Goal: Task Accomplishment & Management: Use online tool/utility

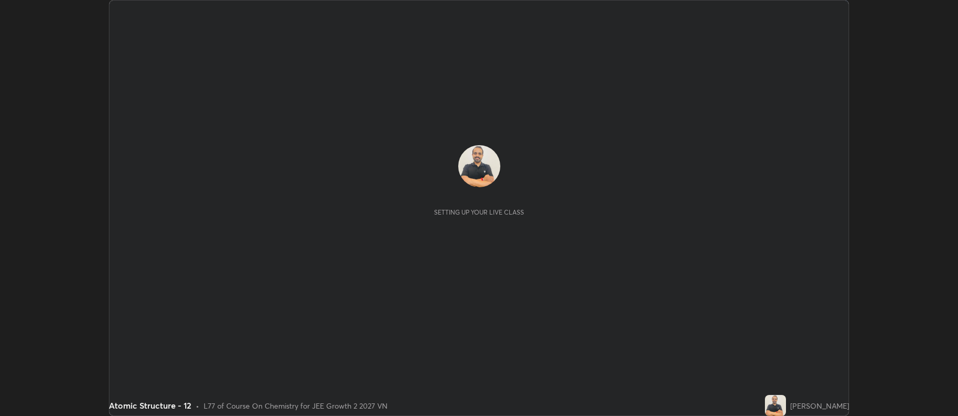
scroll to position [416, 957]
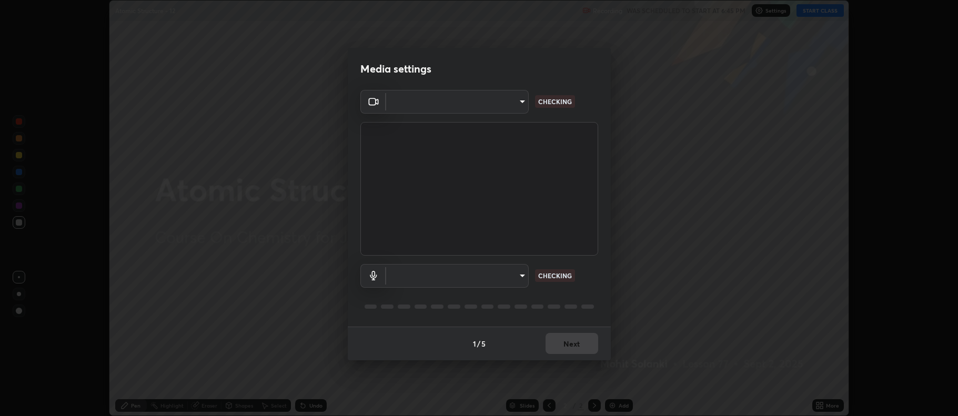
type input "516aff405987d273e063f32cb7a884c6bfcf45826045b825bb1863d7a4804d13"
type input "default"
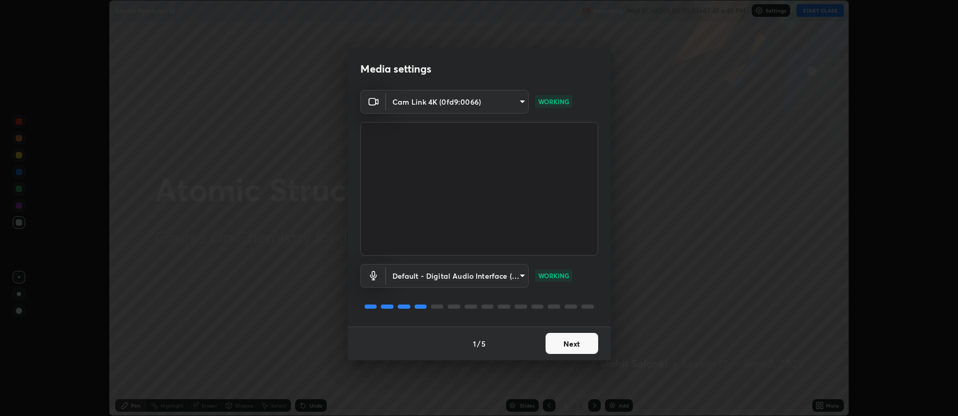
click at [573, 337] on button "Next" at bounding box center [571, 343] width 53 height 21
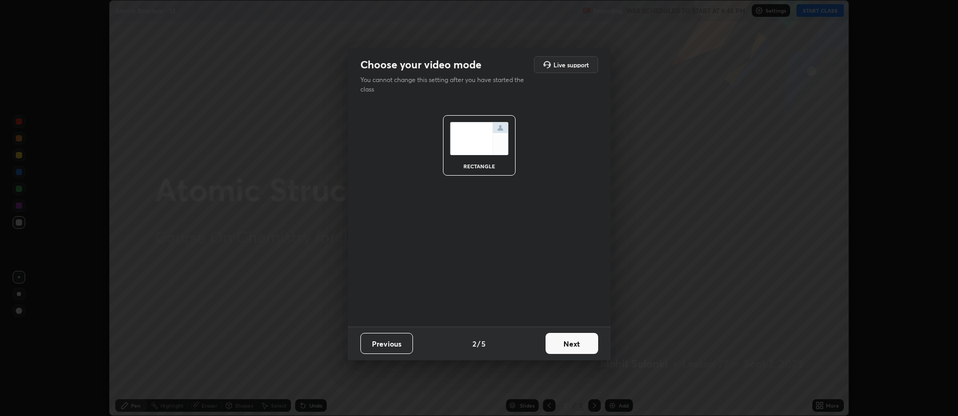
click at [564, 343] on button "Next" at bounding box center [571, 343] width 53 height 21
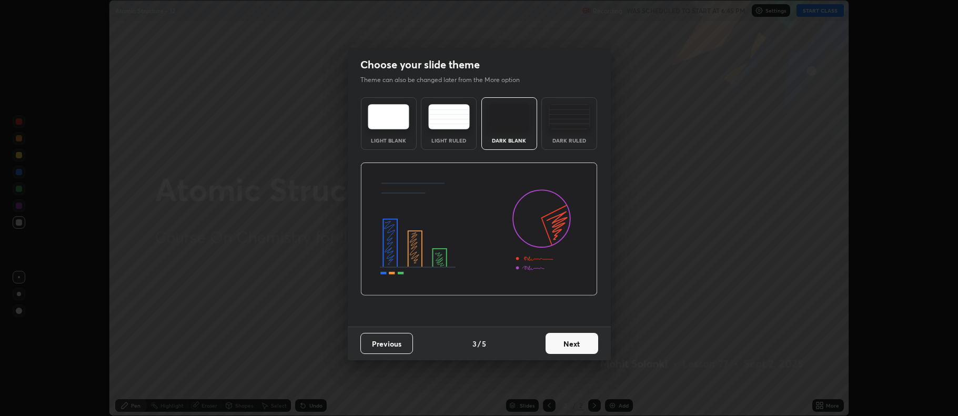
click at [571, 123] on img at bounding box center [569, 116] width 42 height 25
click at [576, 345] on button "Next" at bounding box center [571, 343] width 53 height 21
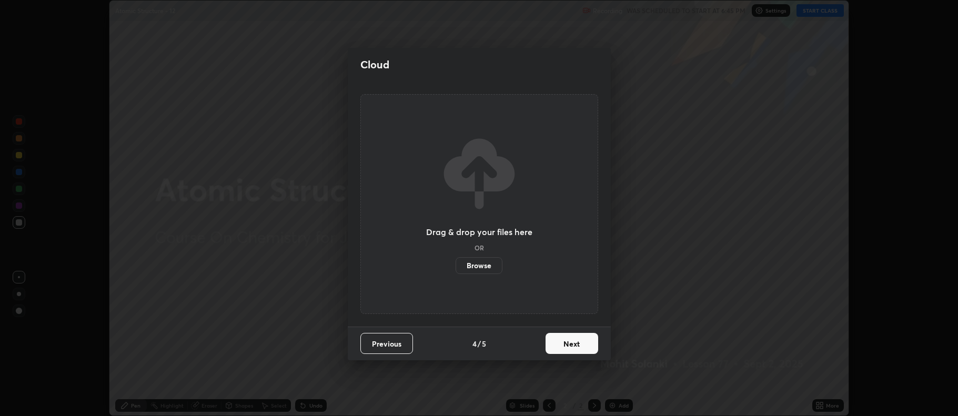
click at [583, 345] on button "Next" at bounding box center [571, 343] width 53 height 21
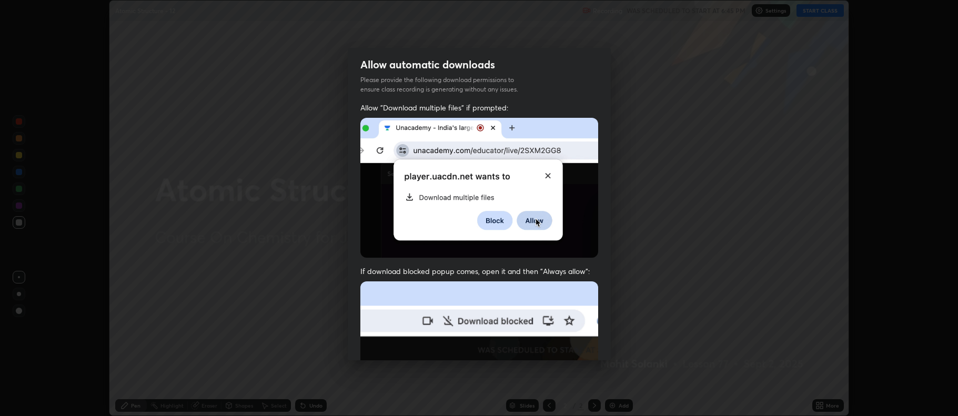
click at [584, 344] on img at bounding box center [479, 396] width 238 height 230
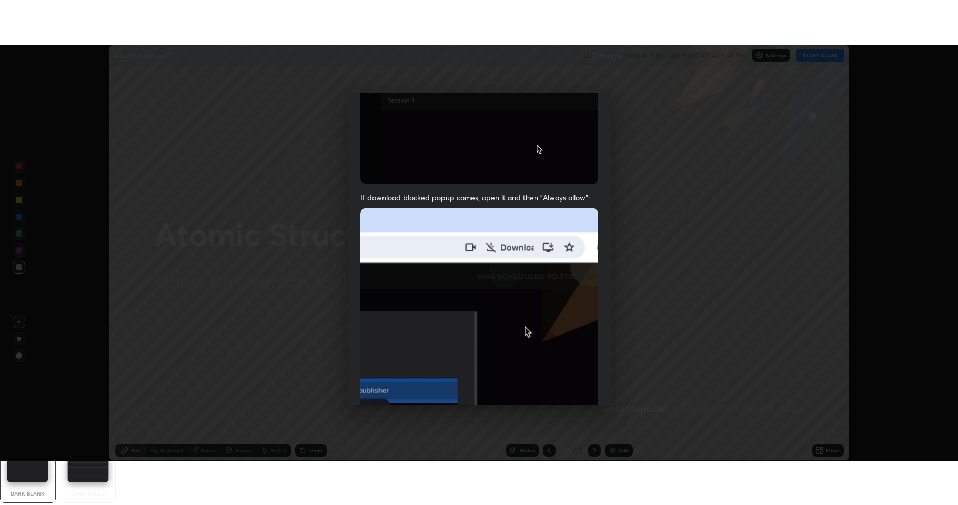
scroll to position [213, 0]
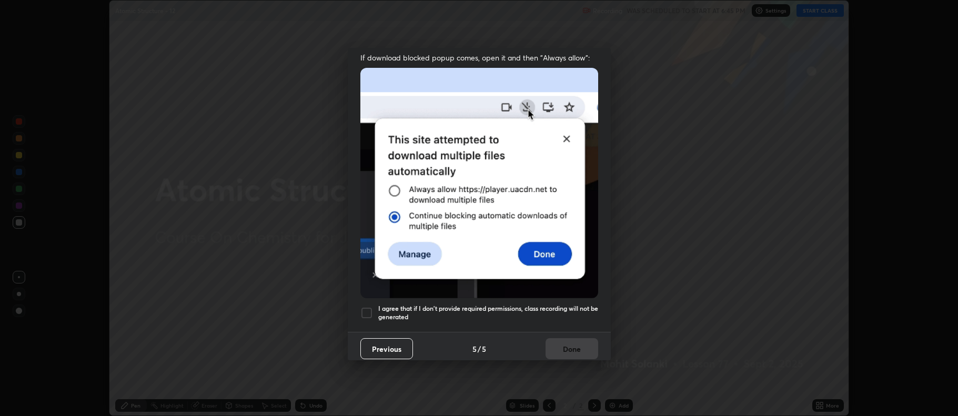
click at [368, 307] on div at bounding box center [366, 313] width 13 height 13
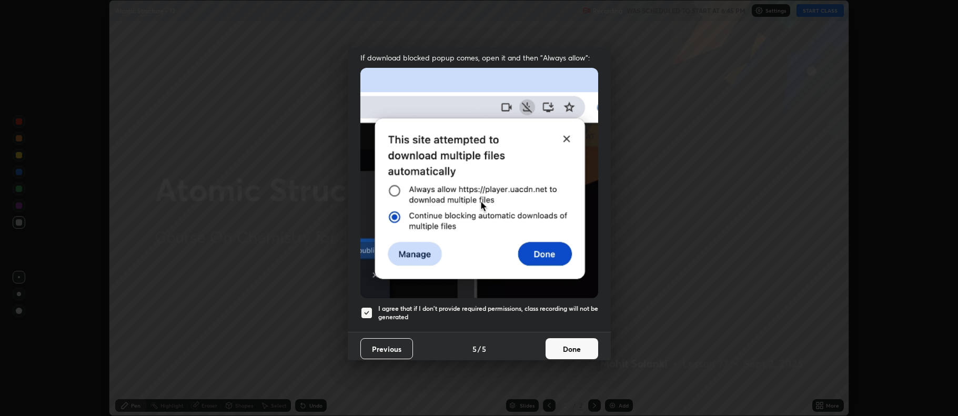
click at [563, 349] on button "Done" at bounding box center [571, 348] width 53 height 21
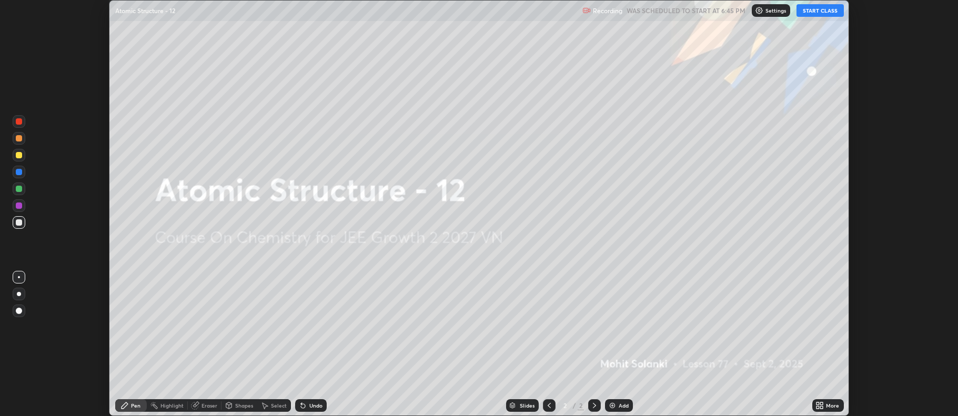
click at [611, 404] on img at bounding box center [612, 405] width 8 height 8
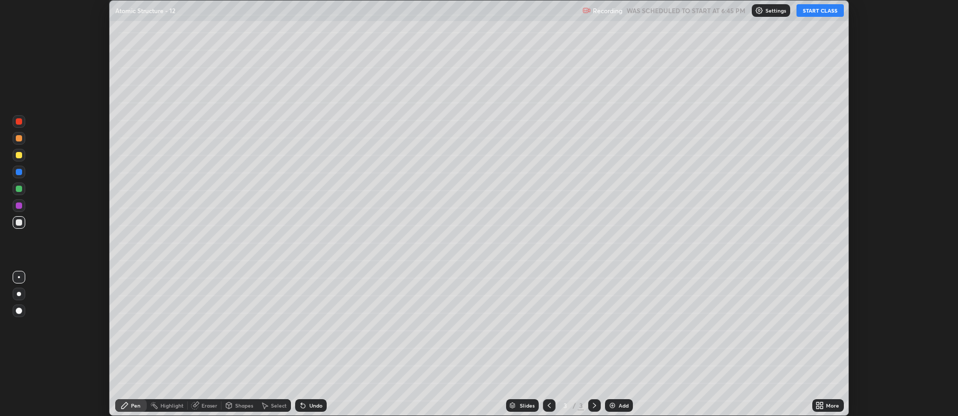
click at [829, 403] on div "More" at bounding box center [832, 405] width 13 height 5
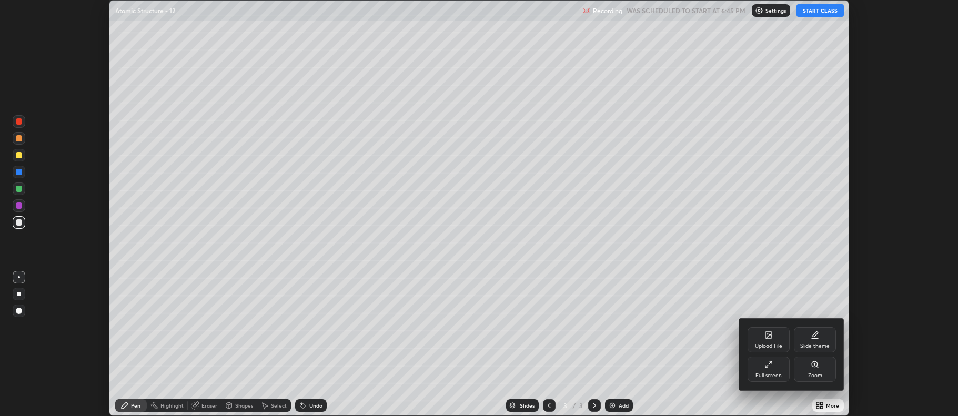
click at [768, 375] on div "Full screen" at bounding box center [768, 375] width 26 height 5
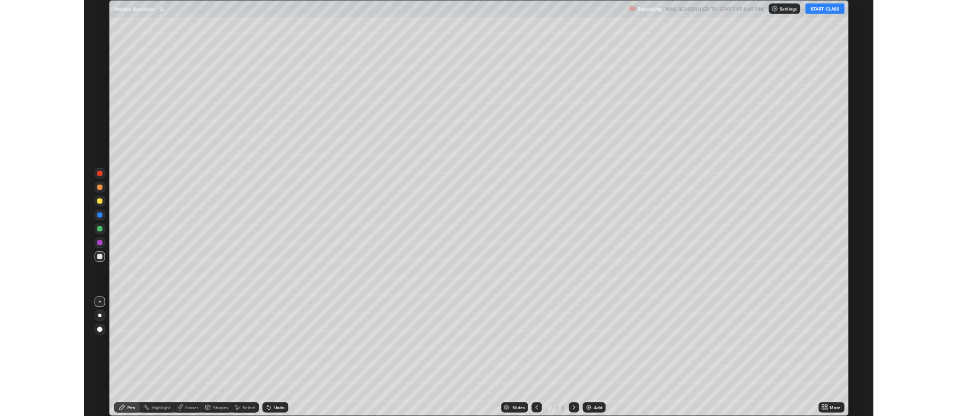
scroll to position [505, 958]
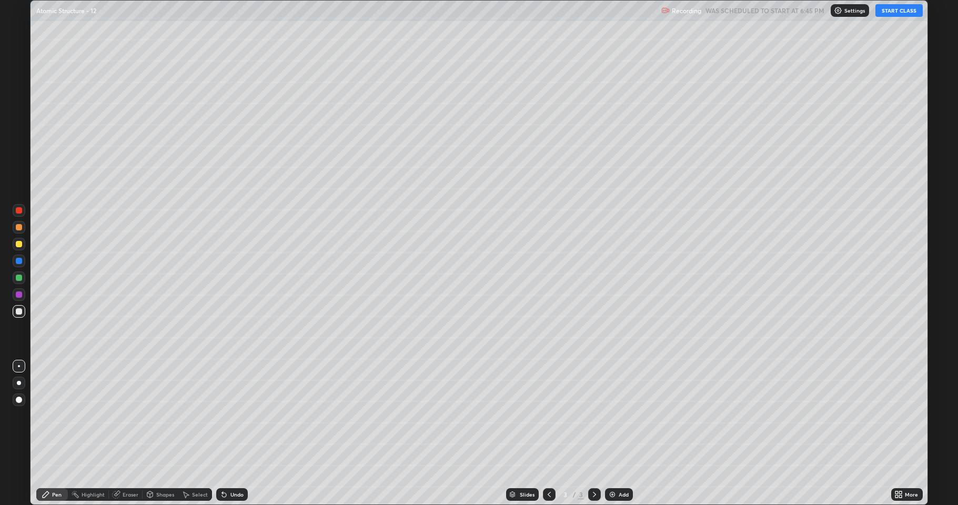
click at [891, 12] on button "START CLASS" at bounding box center [898, 10] width 47 height 13
click at [19, 245] on div at bounding box center [19, 244] width 6 height 6
click at [19, 312] on div at bounding box center [19, 311] width 6 height 6
click at [18, 247] on div at bounding box center [19, 244] width 13 height 13
click at [17, 310] on div at bounding box center [19, 311] width 6 height 6
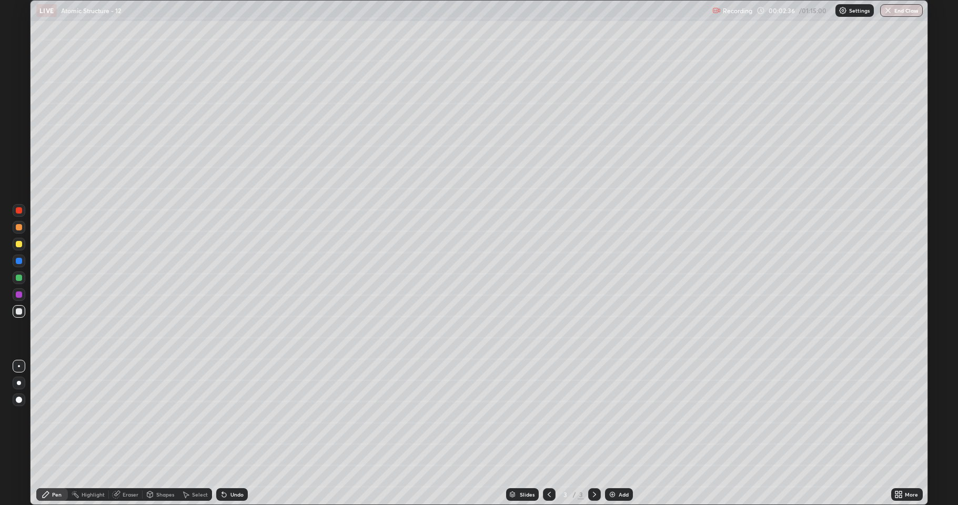
click at [130, 415] on div "Eraser" at bounding box center [131, 494] width 16 height 5
click at [57, 415] on div "Pen" at bounding box center [56, 494] width 9 height 5
click at [17, 282] on div at bounding box center [19, 277] width 13 height 13
click at [18, 244] on div at bounding box center [19, 244] width 6 height 6
click at [550, 415] on icon at bounding box center [549, 494] width 8 height 8
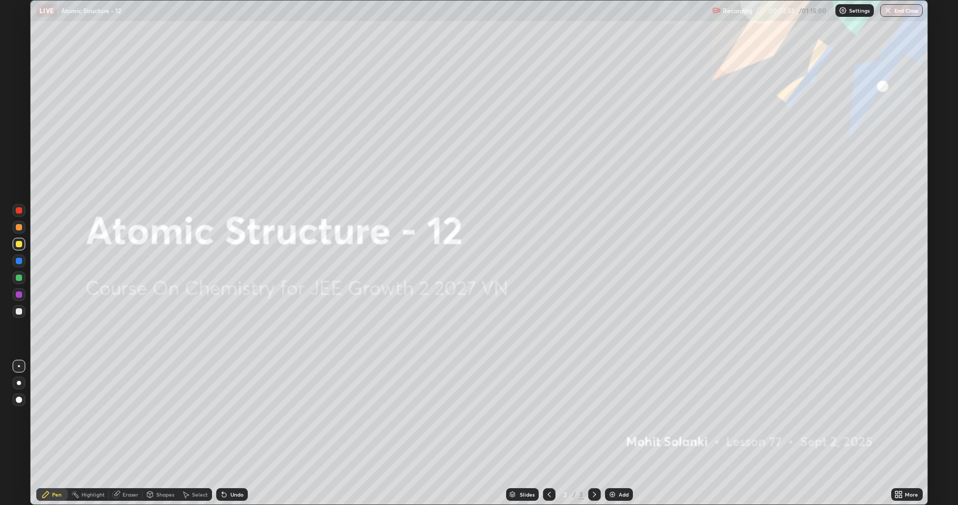
click at [610, 415] on img at bounding box center [612, 494] width 8 height 8
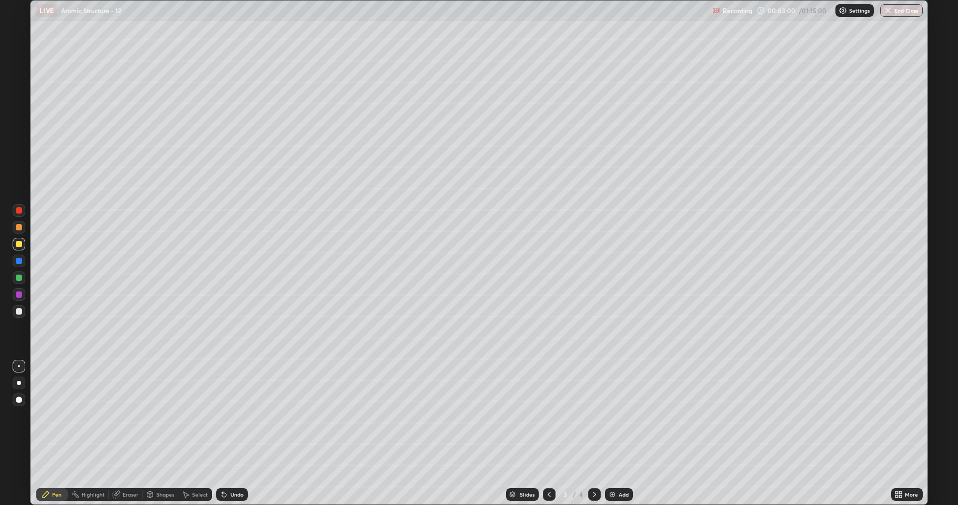
click at [18, 309] on div at bounding box center [19, 311] width 6 height 6
click at [17, 246] on div at bounding box center [19, 244] width 6 height 6
click at [19, 279] on div at bounding box center [19, 277] width 6 height 6
click at [21, 309] on div at bounding box center [19, 311] width 6 height 6
click at [231, 415] on div "Undo" at bounding box center [236, 494] width 13 height 5
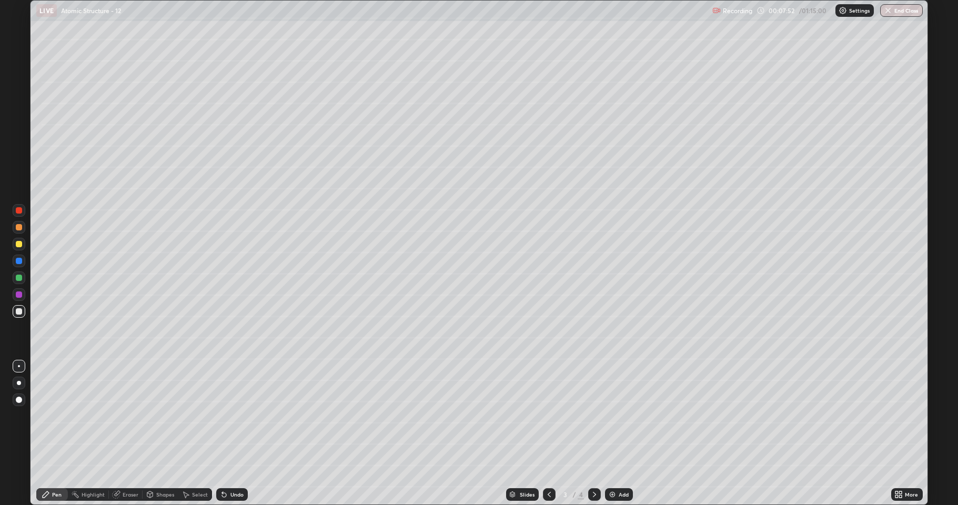
click at [19, 244] on div at bounding box center [19, 244] width 6 height 6
click at [592, 415] on icon at bounding box center [594, 494] width 8 height 8
click at [594, 415] on icon at bounding box center [594, 494] width 3 height 5
click at [609, 415] on img at bounding box center [612, 494] width 8 height 8
click at [16, 308] on div at bounding box center [19, 311] width 13 height 13
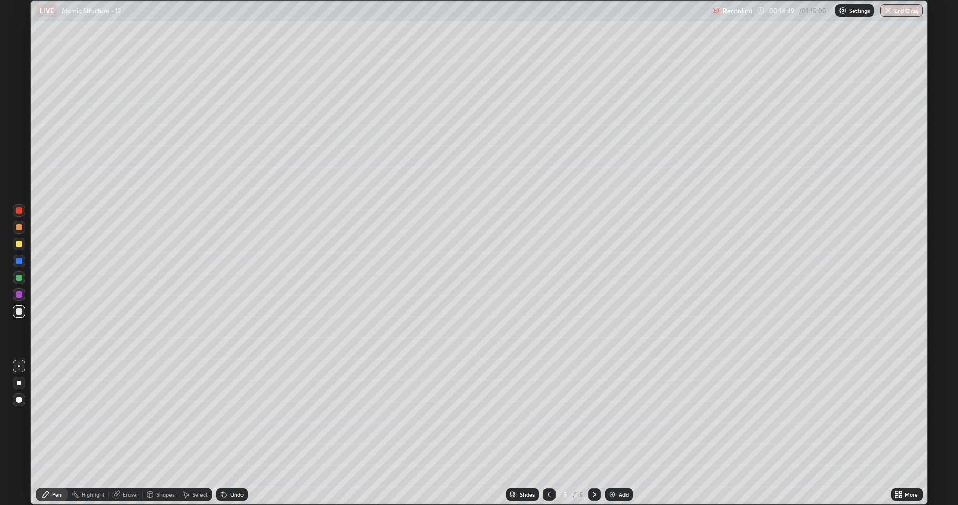
click at [167, 415] on div "Shapes" at bounding box center [165, 494] width 18 height 5
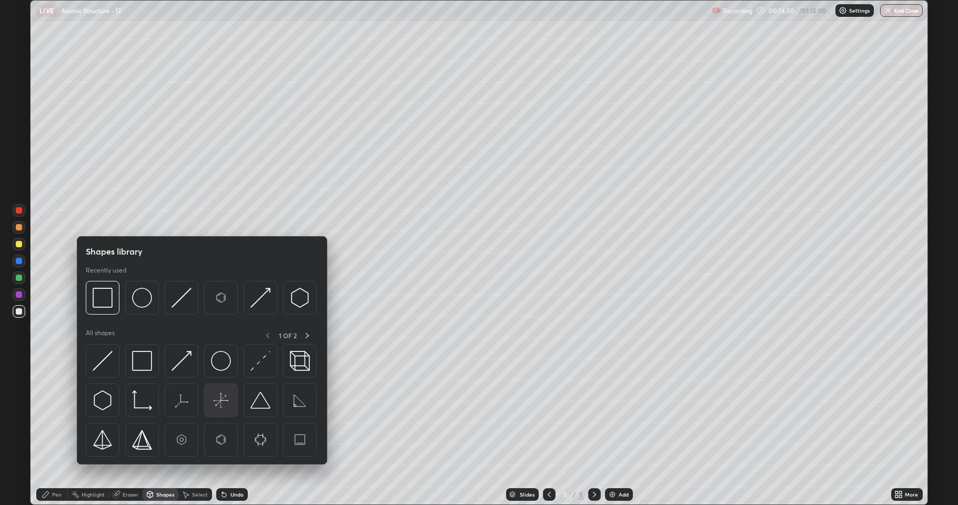
click at [226, 403] on img at bounding box center [221, 400] width 20 height 20
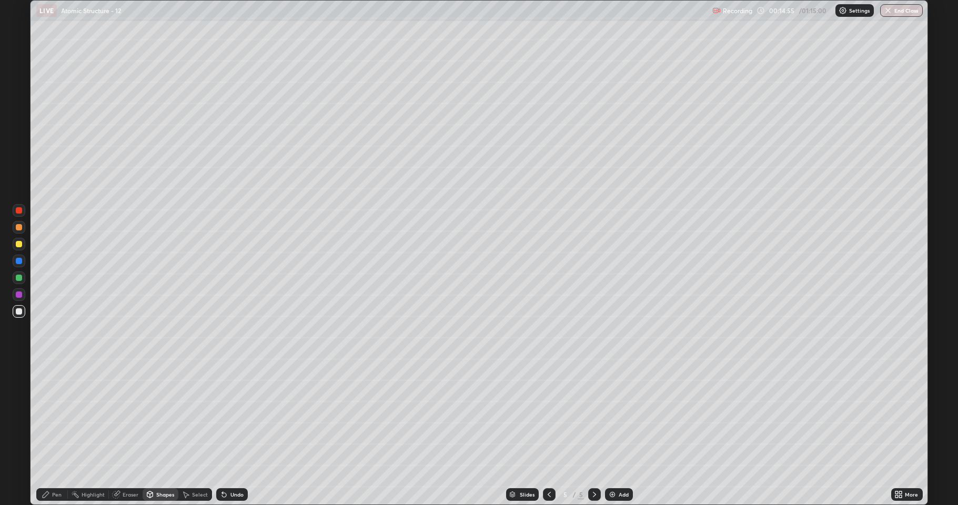
click at [21, 247] on div at bounding box center [19, 244] width 6 height 6
click at [235, 415] on div "Undo" at bounding box center [236, 494] width 13 height 5
click at [55, 415] on div "Pen" at bounding box center [56, 494] width 9 height 5
click at [21, 278] on div at bounding box center [19, 277] width 6 height 6
click at [228, 415] on div "Undo" at bounding box center [232, 494] width 32 height 13
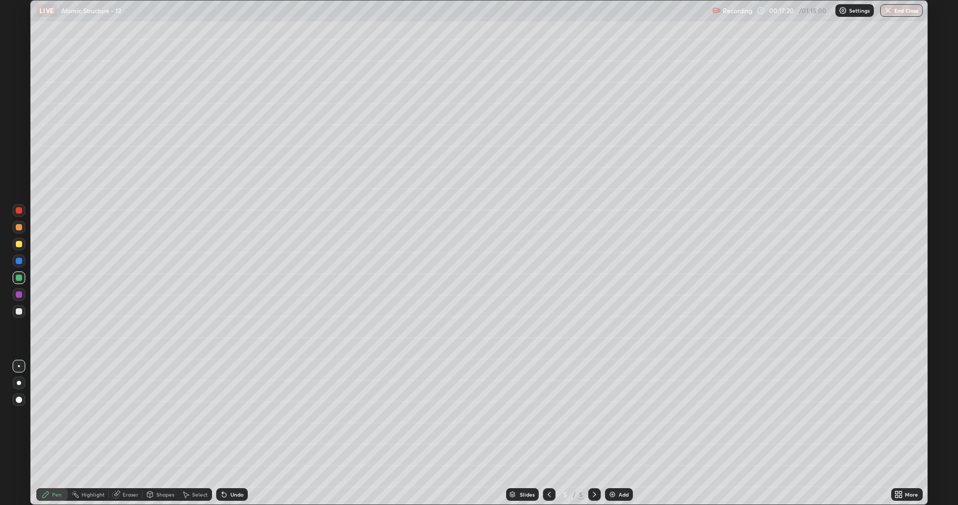
click at [233, 415] on div "Undo" at bounding box center [232, 494] width 32 height 13
click at [234, 415] on div "Undo" at bounding box center [232, 494] width 32 height 13
click at [236, 415] on div "Undo" at bounding box center [230, 494] width 36 height 21
click at [236, 415] on div "Undo" at bounding box center [232, 494] width 32 height 13
click at [232, 415] on div "Undo" at bounding box center [236, 494] width 13 height 5
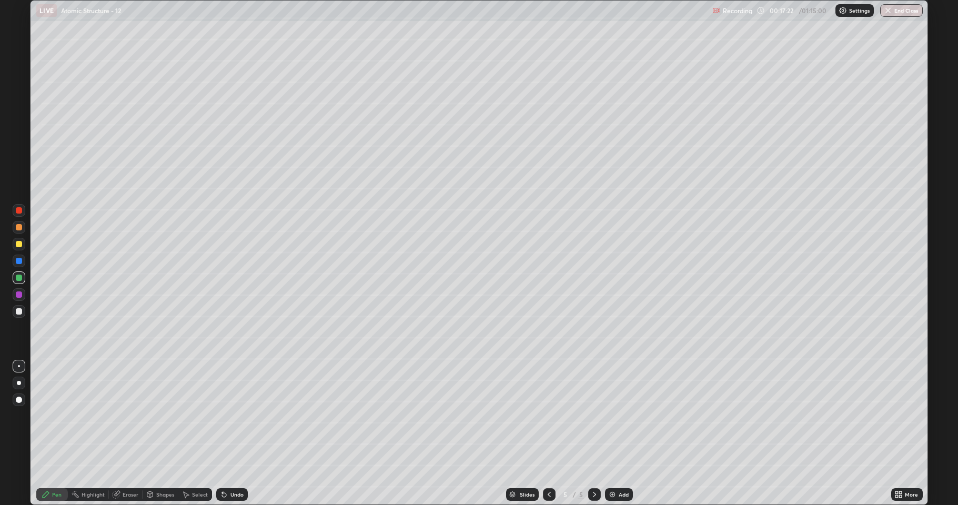
click at [236, 415] on div "Undo" at bounding box center [236, 494] width 13 height 5
click at [19, 245] on div at bounding box center [19, 244] width 6 height 6
click at [896, 415] on icon at bounding box center [896, 492] width 3 height 3
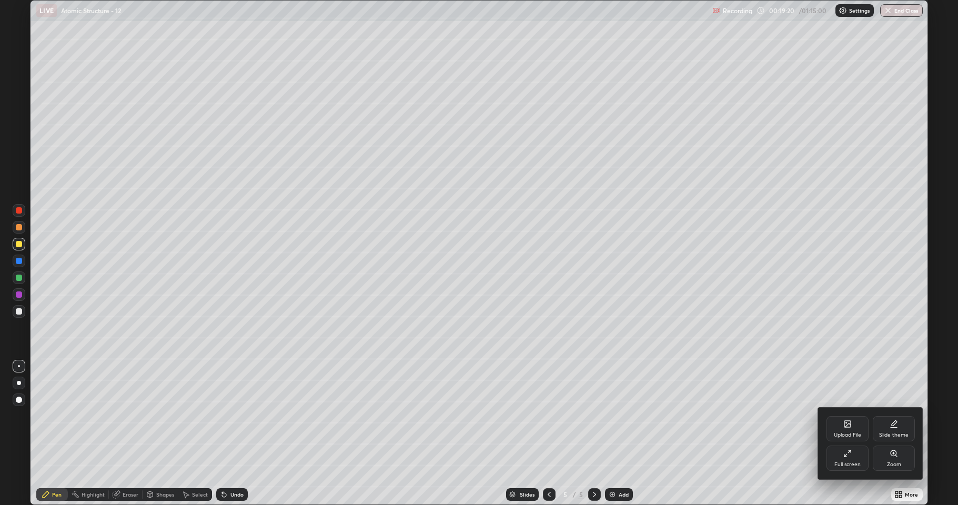
click at [843, 415] on icon at bounding box center [847, 424] width 8 height 8
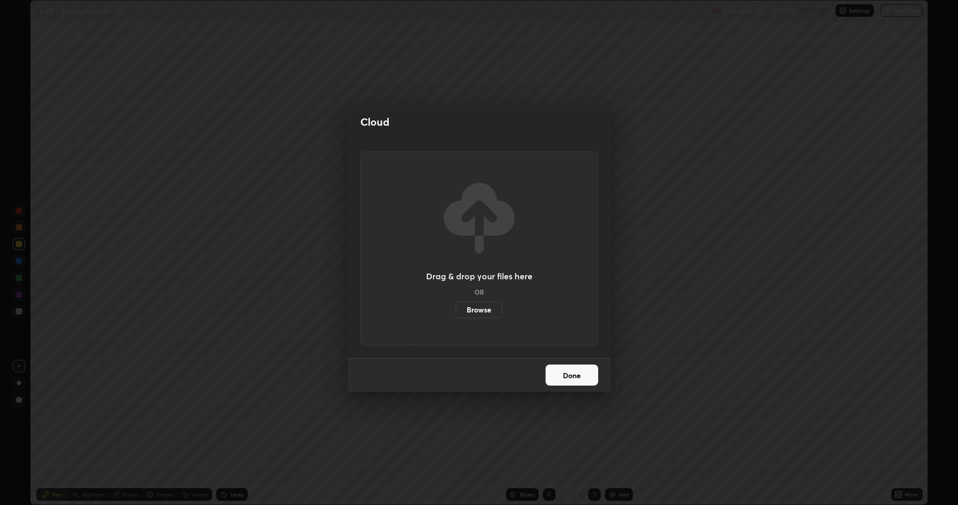
click at [482, 311] on label "Browse" at bounding box center [478, 309] width 47 height 17
click at [455, 311] on input "Browse" at bounding box center [455, 309] width 0 height 17
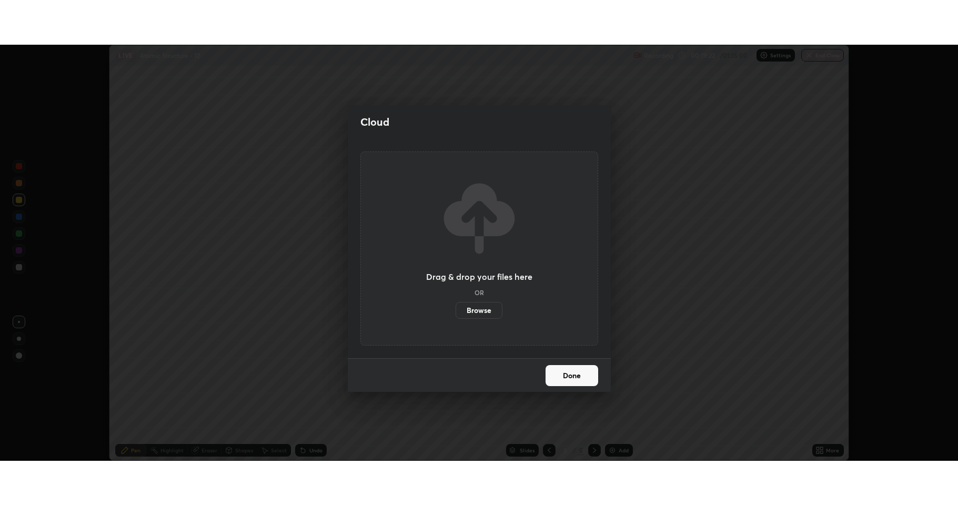
scroll to position [52170, 51628]
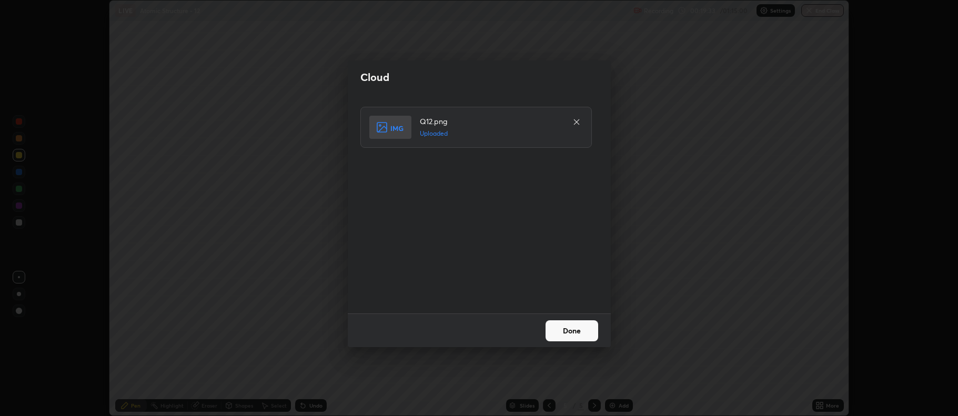
click at [558, 329] on button "Done" at bounding box center [571, 330] width 53 height 21
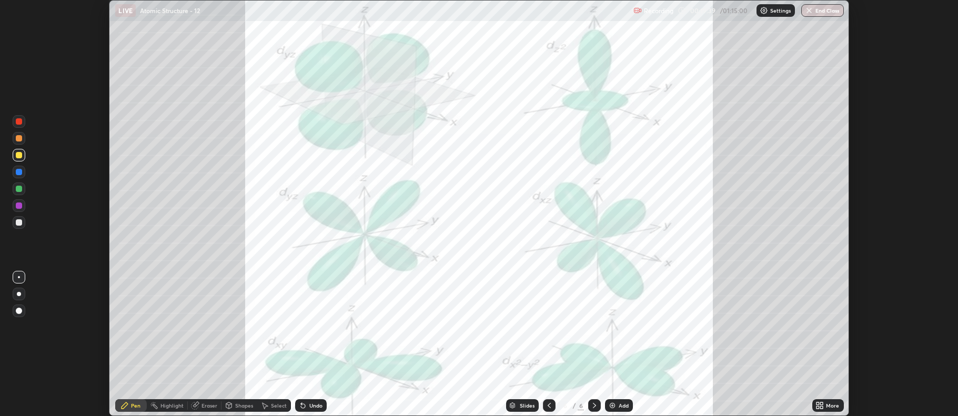
click at [819, 405] on icon at bounding box center [819, 405] width 8 height 8
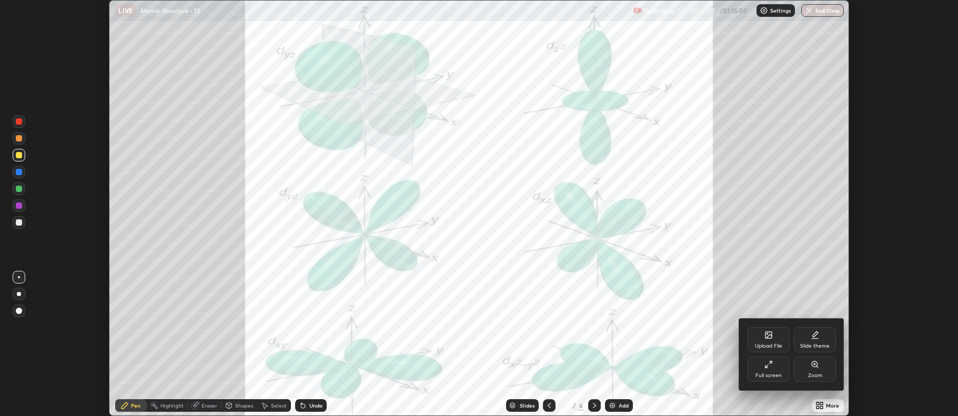
click at [774, 368] on div "Full screen" at bounding box center [768, 369] width 42 height 25
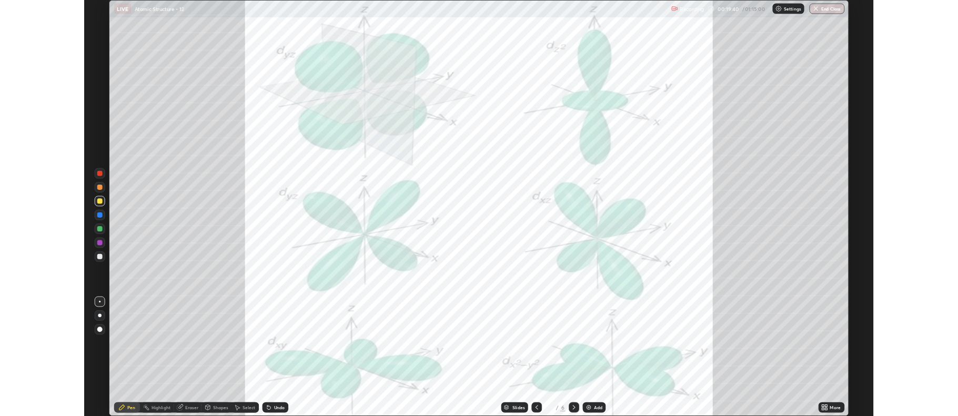
scroll to position [505, 958]
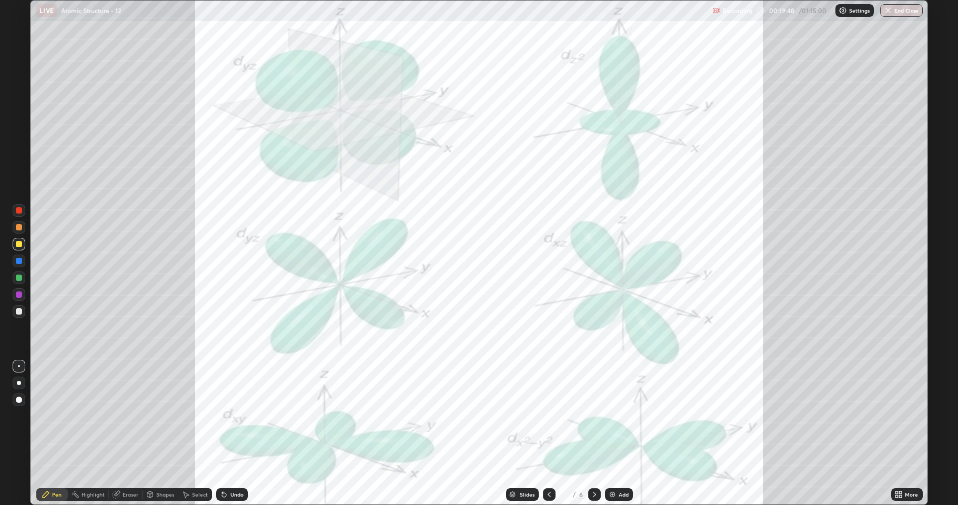
click at [164, 415] on div "Shapes" at bounding box center [165, 494] width 18 height 5
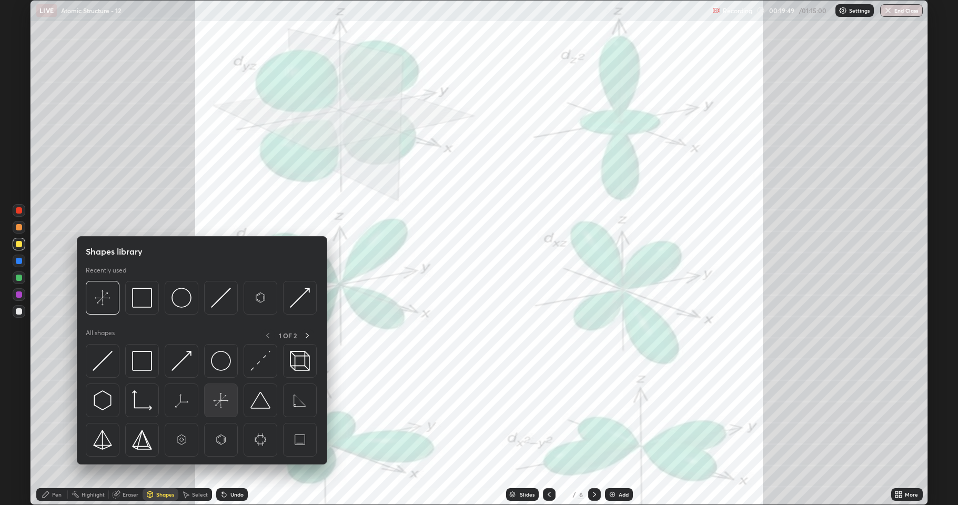
click at [219, 405] on img at bounding box center [221, 400] width 20 height 20
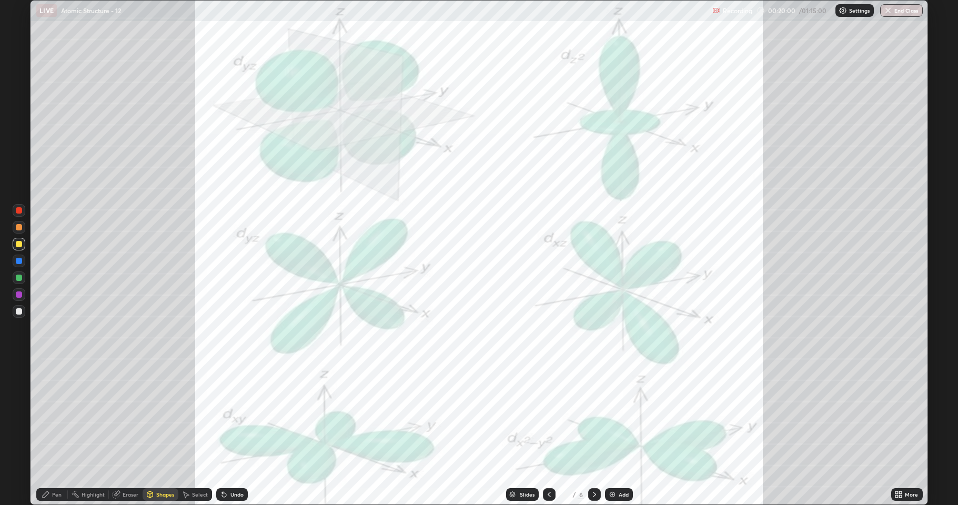
click at [21, 292] on div at bounding box center [19, 294] width 6 height 6
click at [17, 292] on div at bounding box center [19, 294] width 6 height 6
click at [18, 278] on div at bounding box center [19, 277] width 6 height 6
click at [54, 415] on div "Pen" at bounding box center [52, 494] width 32 height 13
click at [19, 311] on div at bounding box center [19, 311] width 6 height 6
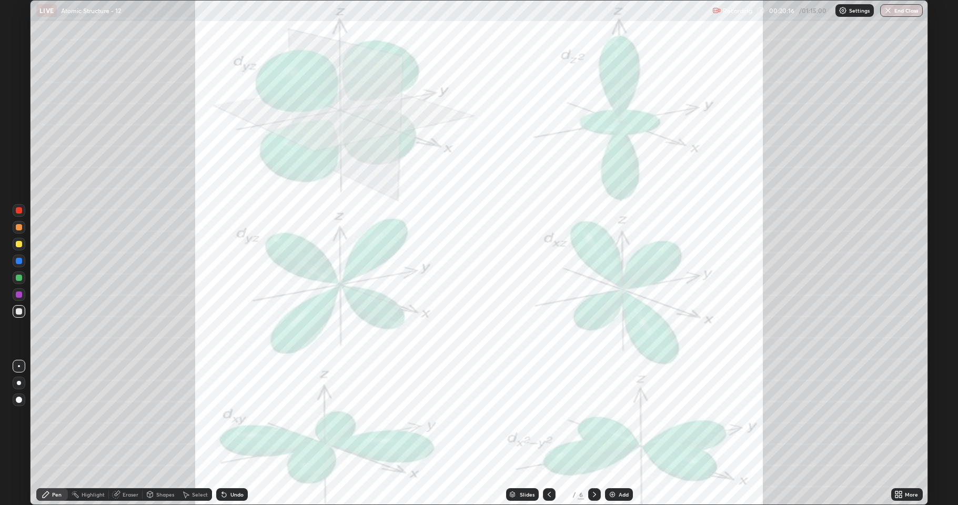
click at [21, 294] on div at bounding box center [19, 294] width 6 height 6
click at [136, 415] on div "Eraser" at bounding box center [131, 494] width 16 height 5
click at [53, 415] on div "Pen" at bounding box center [56, 494] width 9 height 5
click at [20, 294] on div at bounding box center [19, 294] width 6 height 6
click at [549, 415] on icon at bounding box center [549, 494] width 8 height 8
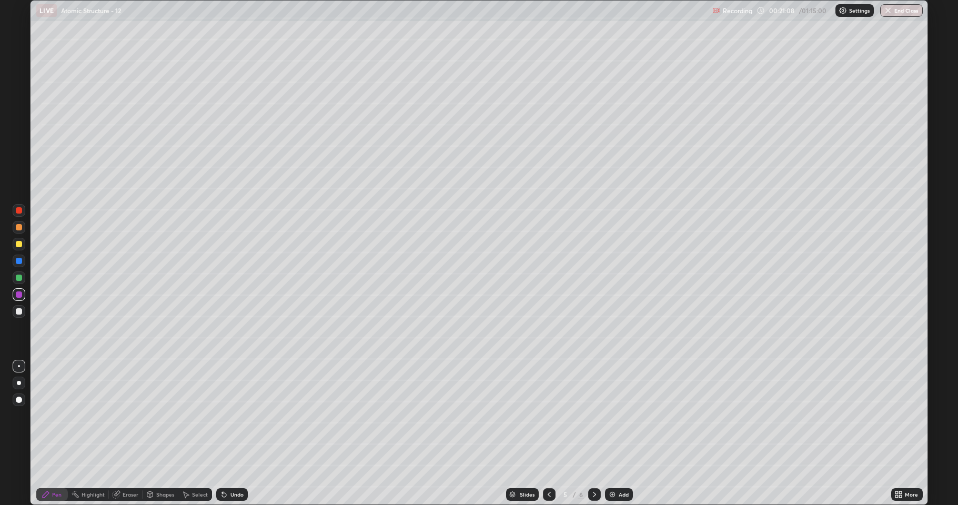
click at [612, 415] on img at bounding box center [612, 494] width 8 height 8
click at [161, 415] on div "Shapes" at bounding box center [165, 494] width 18 height 5
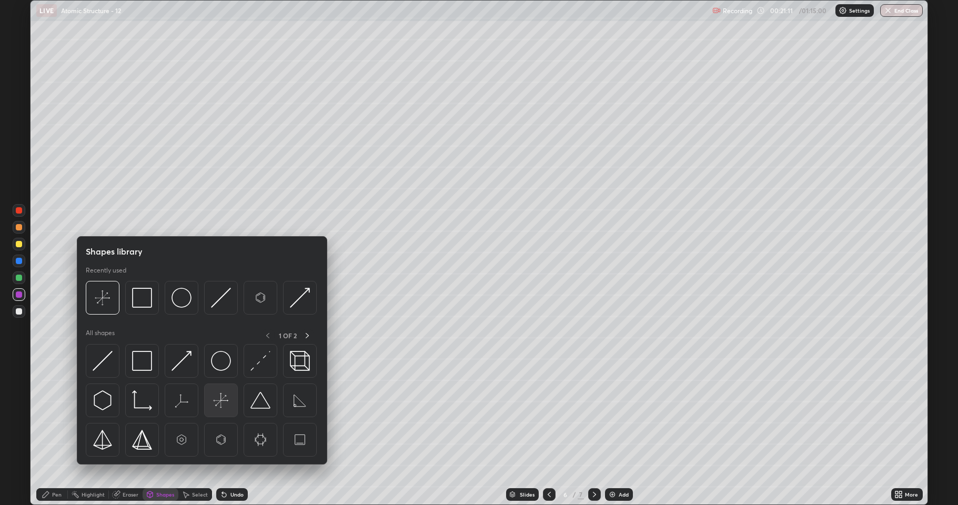
click at [218, 405] on img at bounding box center [221, 400] width 20 height 20
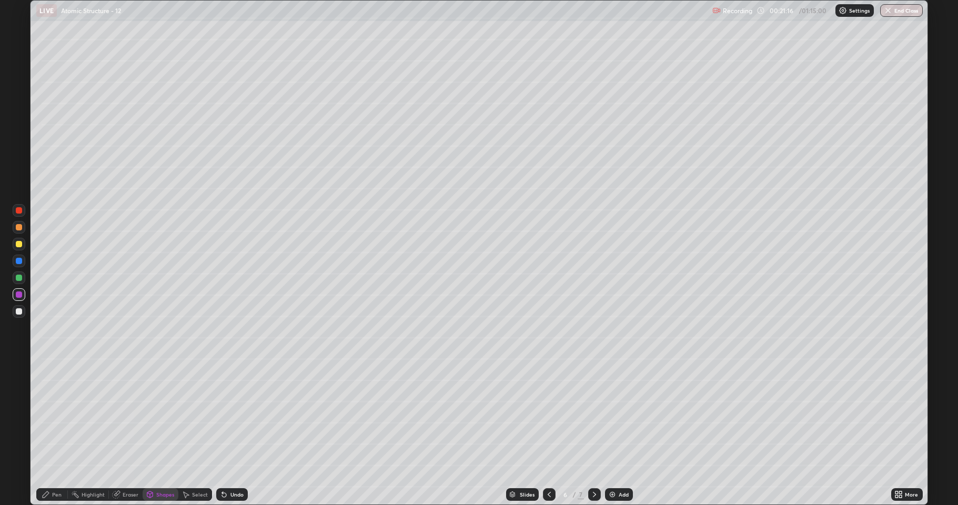
click at [54, 415] on div "Pen" at bounding box center [56, 494] width 9 height 5
click at [120, 415] on div "Eraser" at bounding box center [126, 494] width 34 height 13
click at [165, 415] on div "Shapes" at bounding box center [165, 494] width 18 height 5
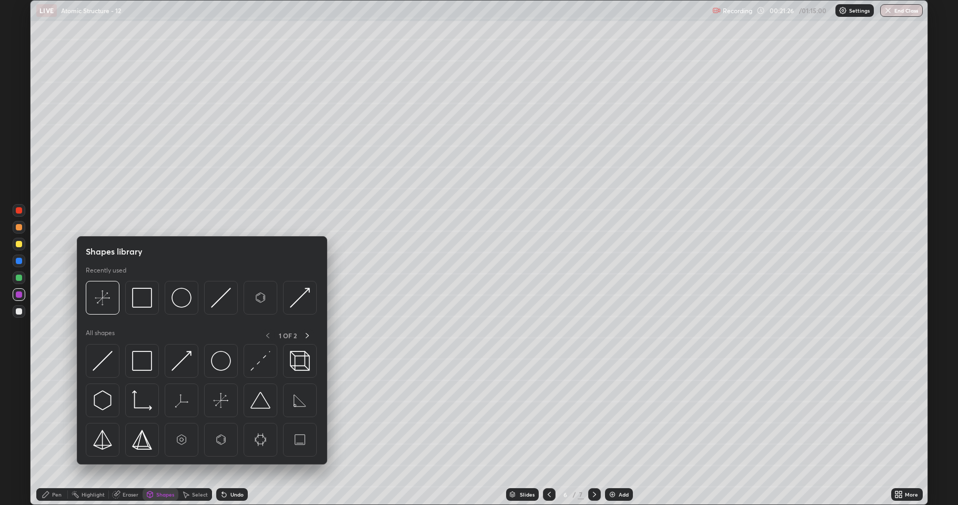
click at [22, 310] on div at bounding box center [19, 311] width 6 height 6
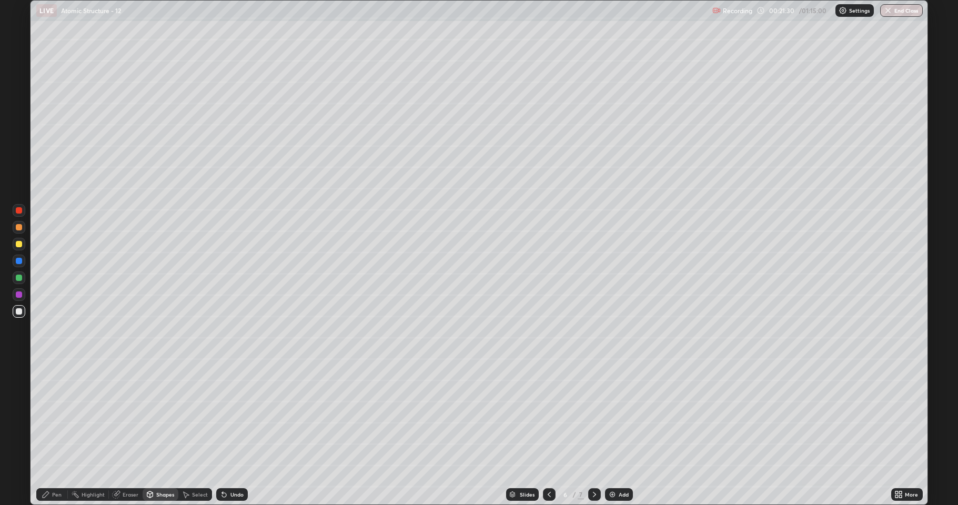
click at [227, 415] on div "Undo" at bounding box center [230, 494] width 36 height 21
click at [57, 415] on div "Pen" at bounding box center [56, 494] width 9 height 5
click at [134, 415] on div "Eraser" at bounding box center [126, 494] width 34 height 13
click at [159, 415] on div "Shapes" at bounding box center [165, 494] width 18 height 5
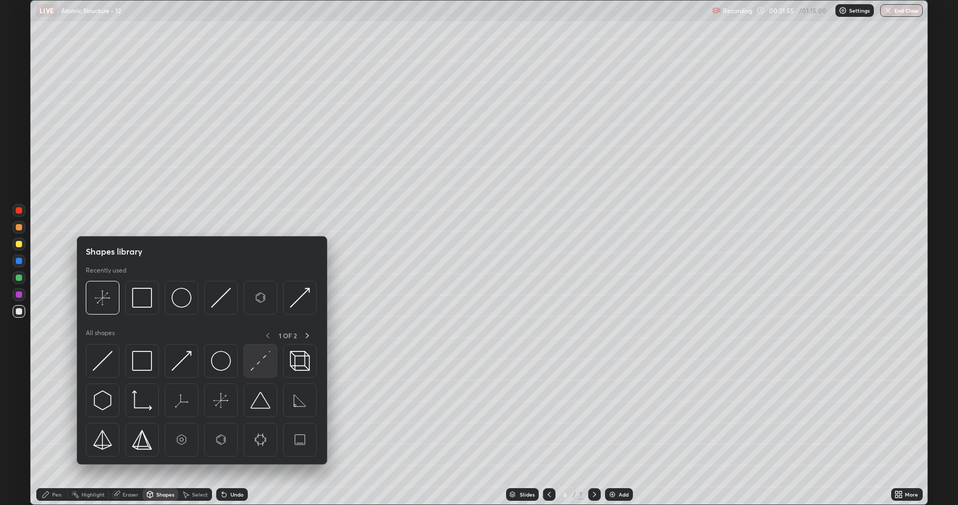
click at [255, 363] on img at bounding box center [260, 361] width 20 height 20
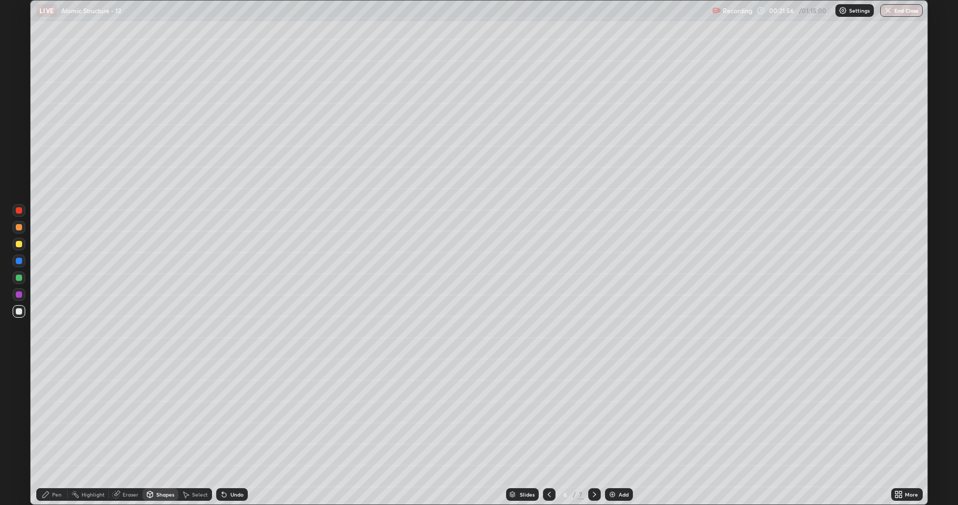
click at [19, 282] on div at bounding box center [19, 277] width 13 height 13
click at [19, 242] on div at bounding box center [19, 244] width 6 height 6
click at [51, 415] on div "Pen" at bounding box center [52, 494] width 32 height 13
click at [23, 310] on div at bounding box center [19, 311] width 13 height 13
click at [161, 415] on div "Shapes" at bounding box center [165, 494] width 18 height 5
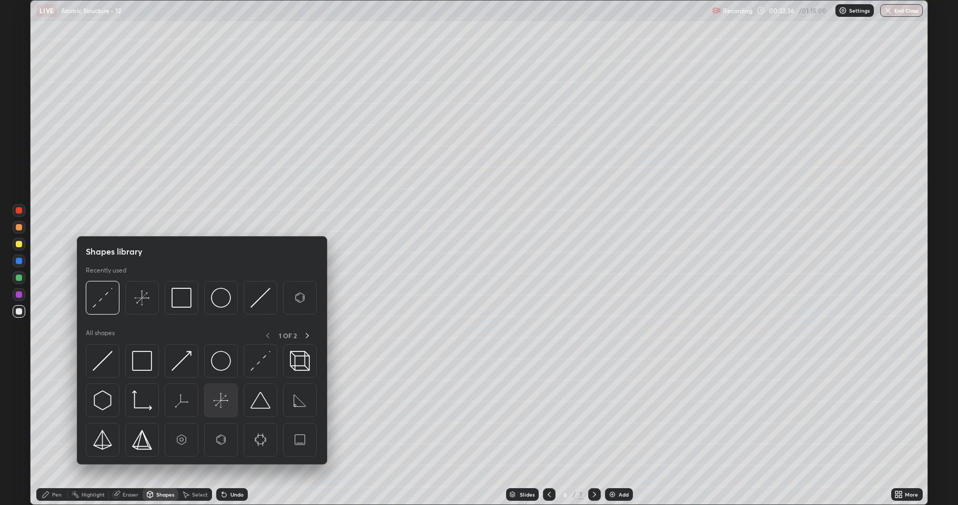
click at [218, 404] on img at bounding box center [221, 400] width 20 height 20
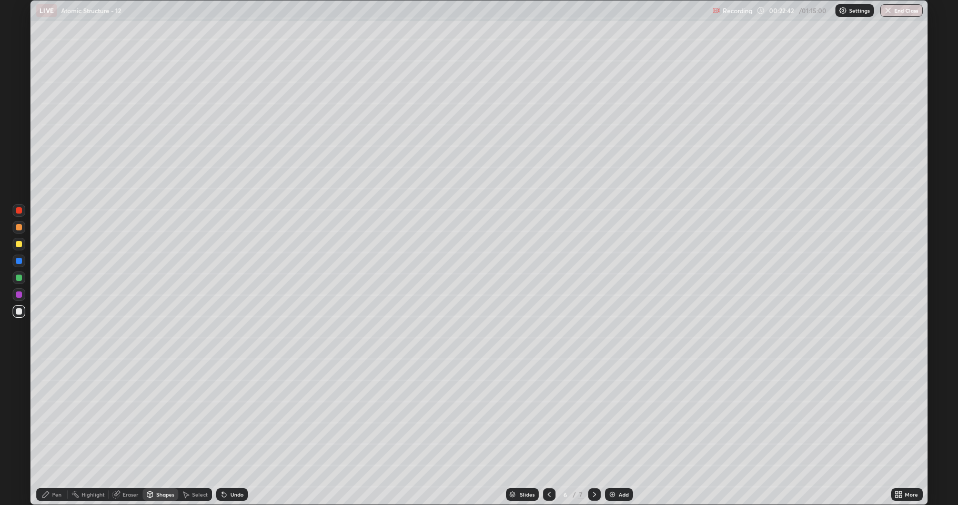
click at [127, 415] on div "Eraser" at bounding box center [131, 494] width 16 height 5
click at [54, 415] on div "Pen" at bounding box center [56, 494] width 9 height 5
click at [19, 245] on div at bounding box center [19, 244] width 6 height 6
click at [591, 415] on icon at bounding box center [594, 494] width 8 height 8
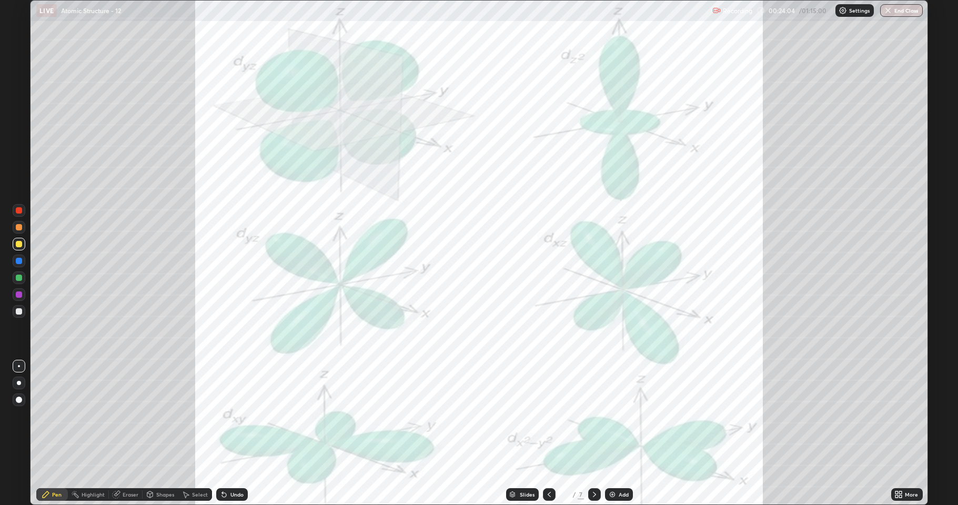
click at [22, 296] on div at bounding box center [19, 294] width 13 height 13
click at [547, 415] on icon at bounding box center [549, 494] width 8 height 8
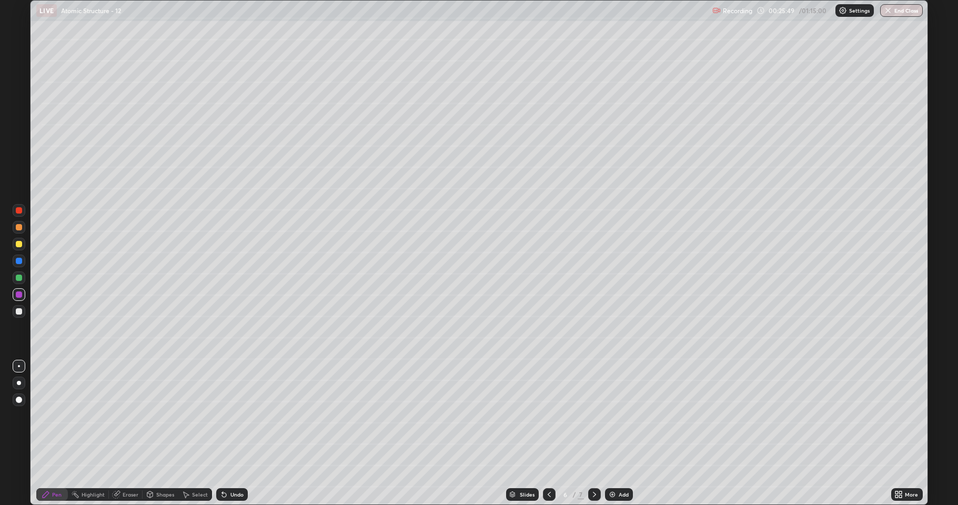
click at [548, 415] on icon at bounding box center [548, 494] width 3 height 5
click at [591, 415] on icon at bounding box center [594, 494] width 8 height 8
click at [540, 415] on div "Slides 6 / 7 Add" at bounding box center [569, 494] width 643 height 21
click at [548, 415] on icon at bounding box center [549, 494] width 8 height 8
click at [593, 415] on icon at bounding box center [594, 494] width 8 height 8
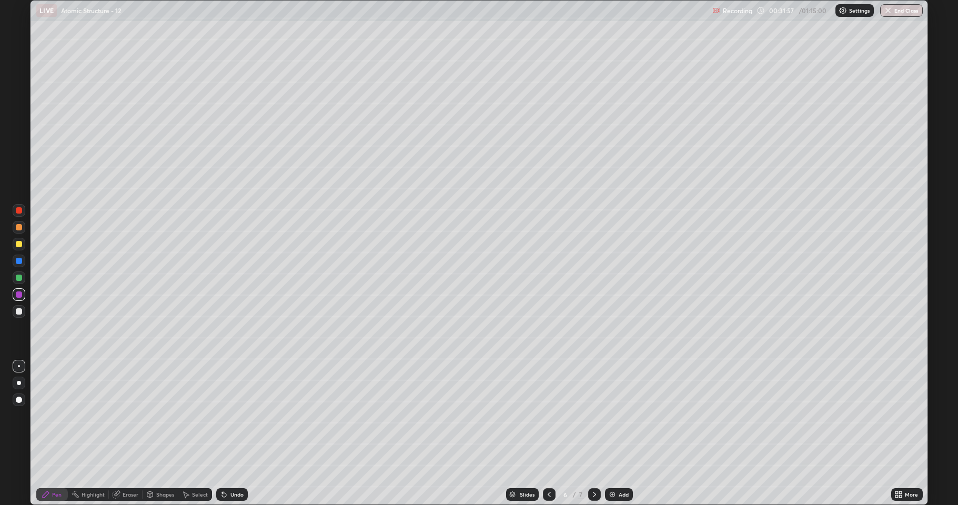
click at [593, 415] on icon at bounding box center [594, 494] width 8 height 8
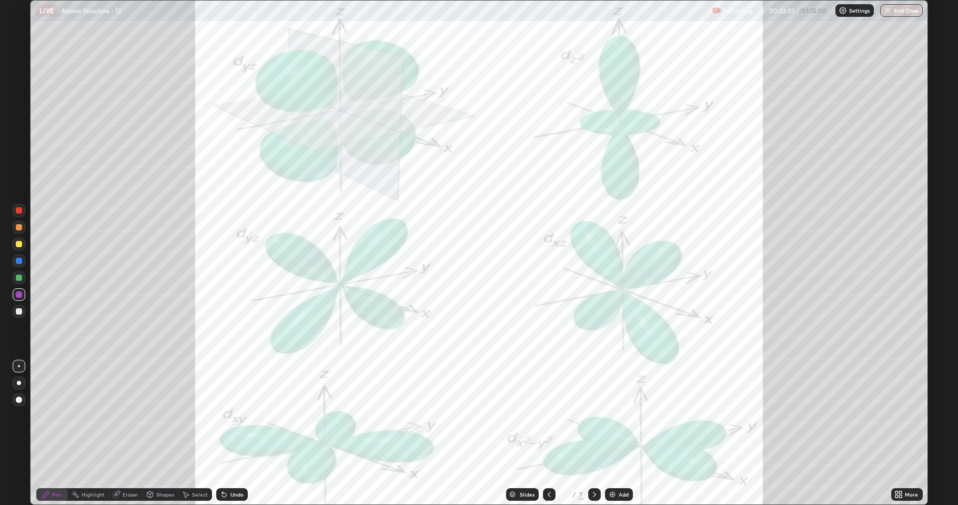
click at [17, 310] on div at bounding box center [19, 311] width 6 height 6
click at [595, 415] on icon at bounding box center [594, 494] width 8 height 8
click at [592, 415] on icon at bounding box center [594, 494] width 8 height 8
click at [898, 415] on icon at bounding box center [898, 494] width 8 height 8
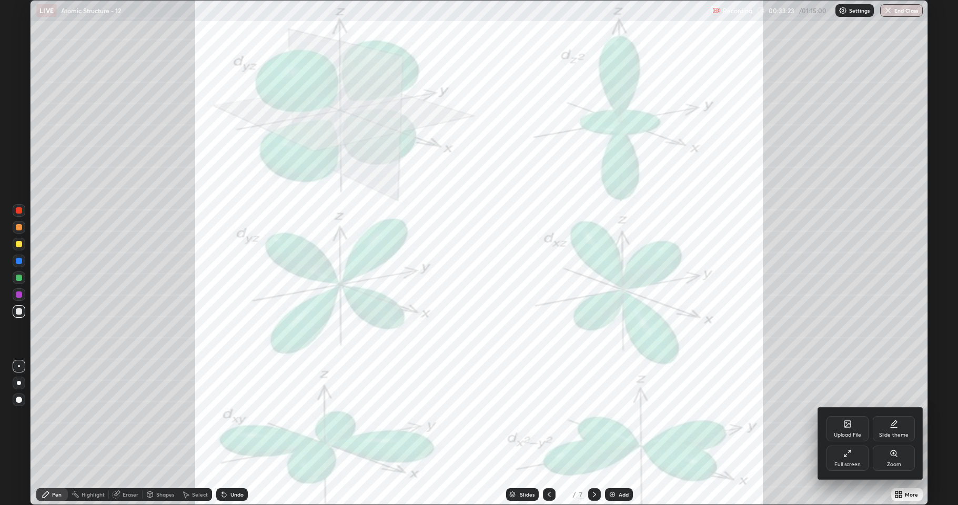
click at [841, 415] on div "Upload File" at bounding box center [847, 428] width 42 height 25
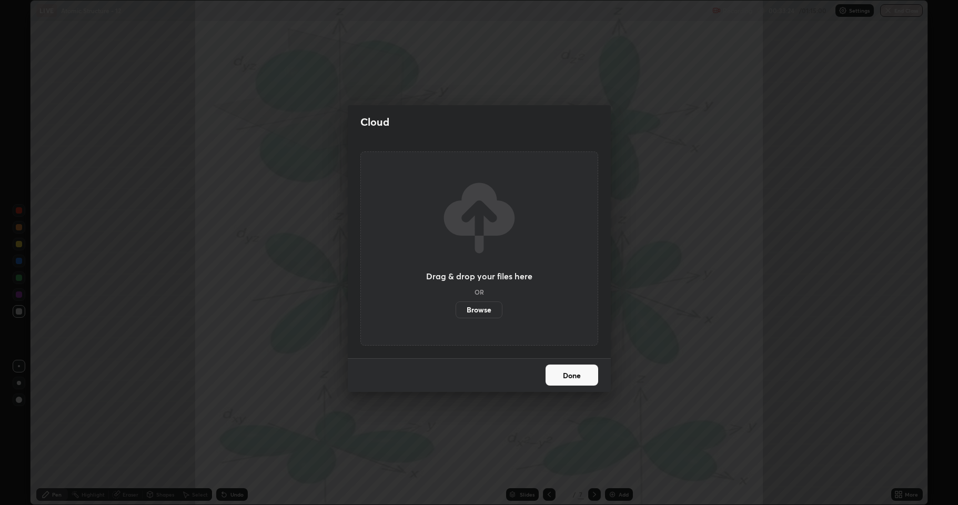
click at [482, 314] on label "Browse" at bounding box center [478, 309] width 47 height 17
click at [455, 314] on input "Browse" at bounding box center [455, 309] width 0 height 17
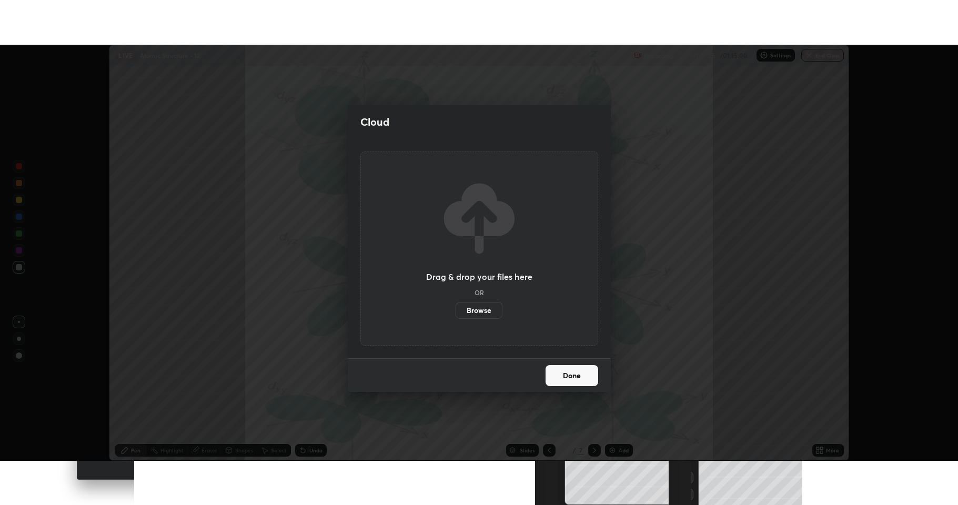
scroll to position [52170, 51628]
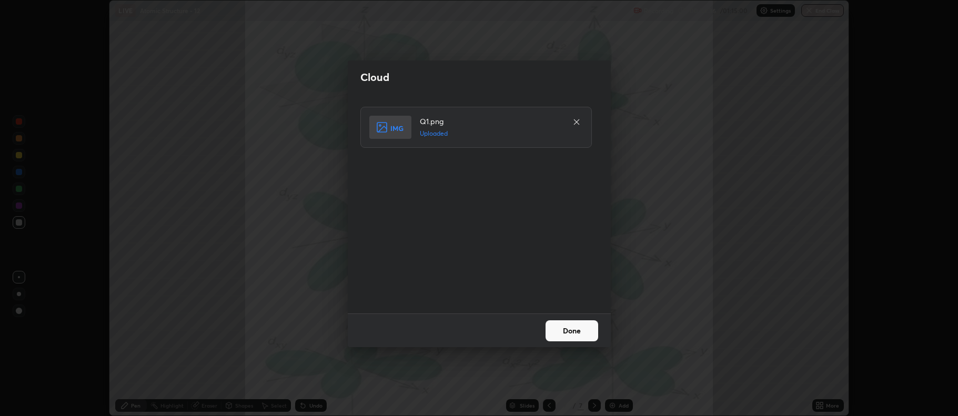
click at [577, 324] on button "Done" at bounding box center [571, 330] width 53 height 21
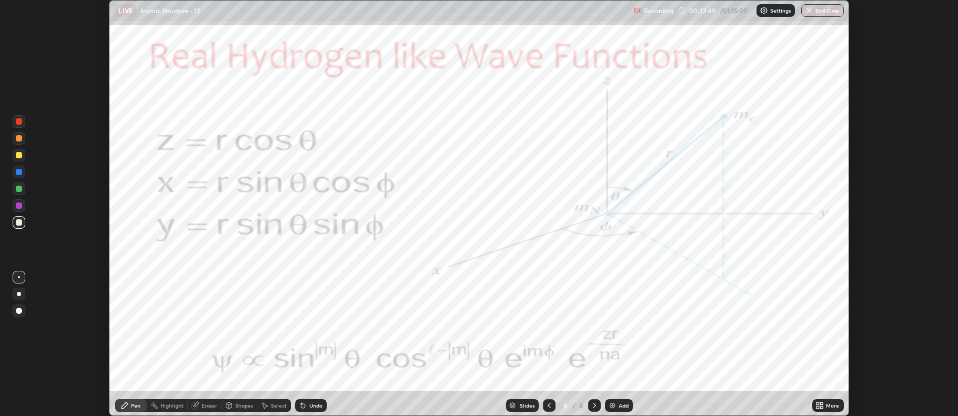
click at [822, 408] on icon at bounding box center [821, 407] width 3 height 3
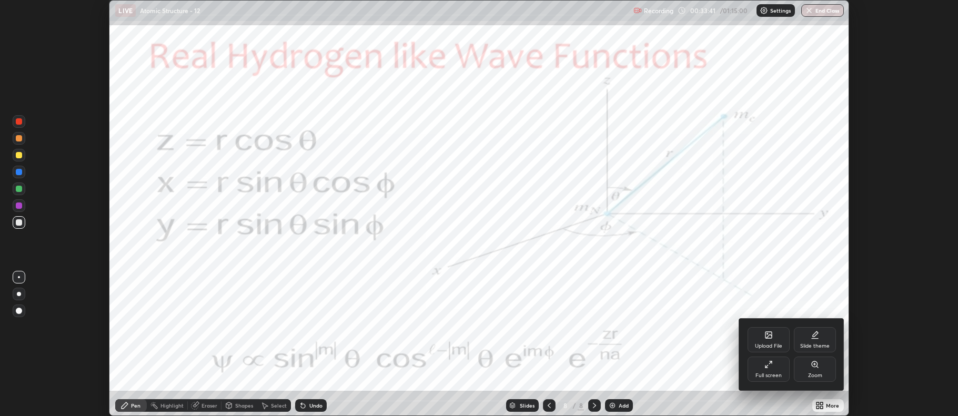
click at [779, 373] on div "Full screen" at bounding box center [768, 375] width 26 height 5
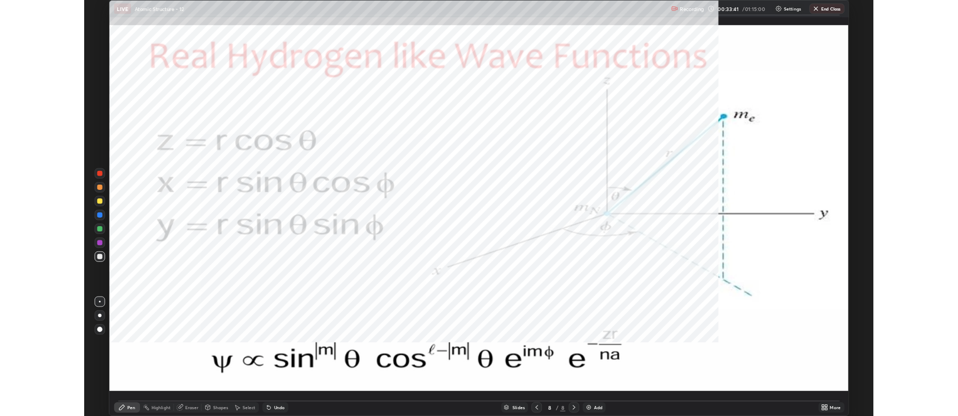
scroll to position [505, 958]
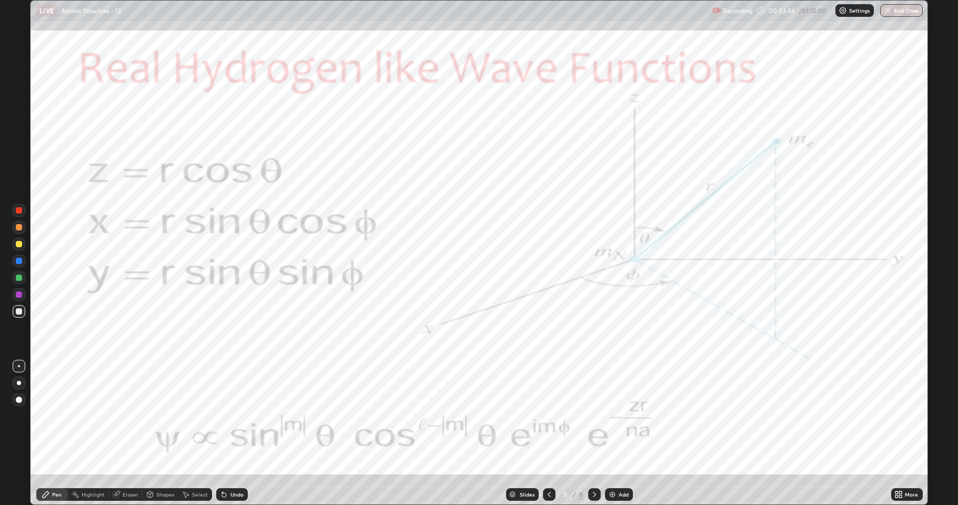
click at [21, 295] on div at bounding box center [19, 294] width 6 height 6
click at [163, 415] on div "Shapes" at bounding box center [165, 494] width 18 height 5
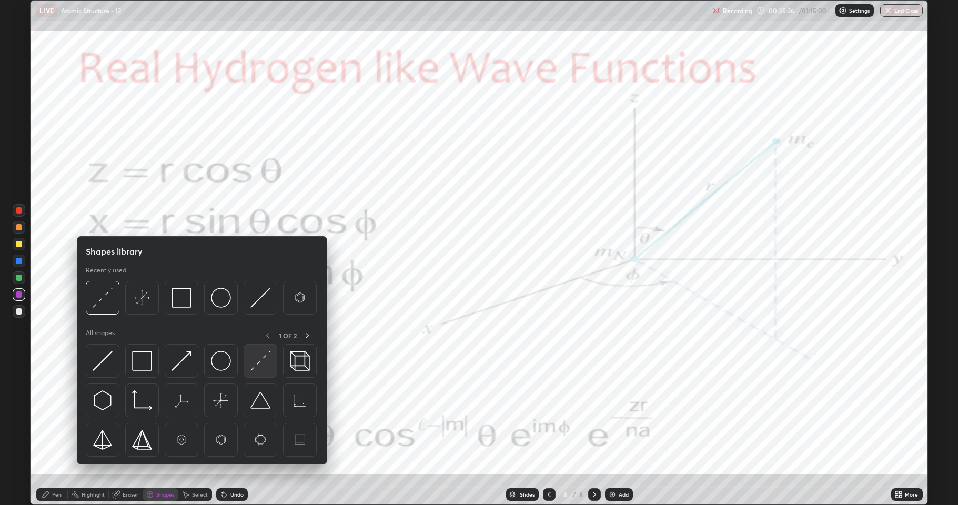
click at [253, 363] on img at bounding box center [260, 361] width 20 height 20
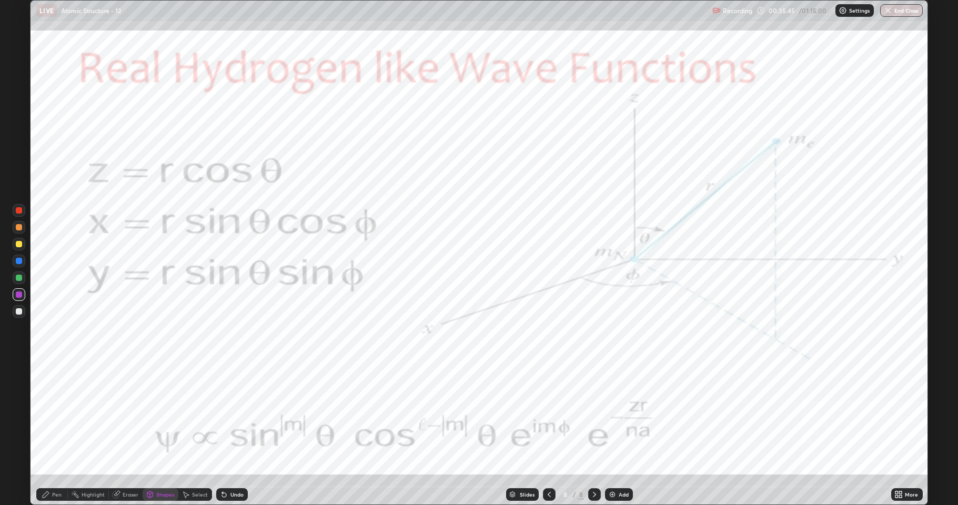
click at [22, 263] on div at bounding box center [19, 261] width 13 height 13
click at [53, 415] on div "Pen" at bounding box center [56, 494] width 9 height 5
click at [611, 415] on img at bounding box center [612, 494] width 8 height 8
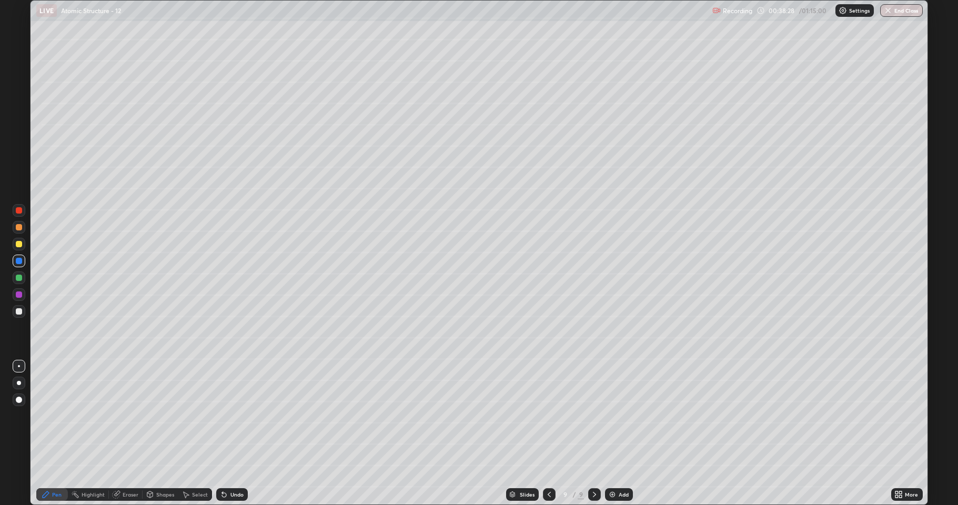
click at [19, 311] on div at bounding box center [19, 311] width 6 height 6
click at [17, 242] on div at bounding box center [19, 244] width 6 height 6
click at [19, 292] on div at bounding box center [19, 294] width 6 height 6
click at [19, 244] on div at bounding box center [19, 244] width 6 height 6
click at [21, 278] on div at bounding box center [19, 277] width 6 height 6
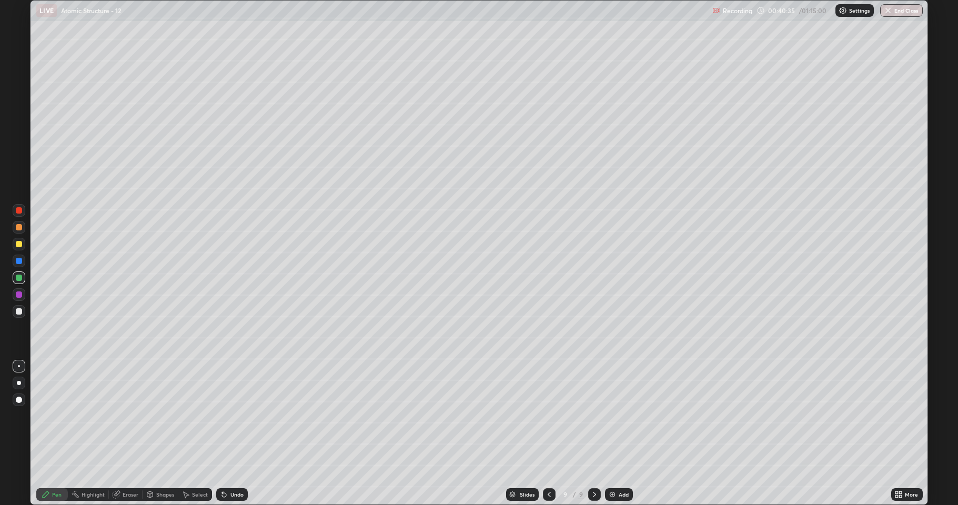
click at [19, 311] on div at bounding box center [19, 311] width 6 height 6
click at [21, 227] on div at bounding box center [19, 227] width 6 height 6
click at [18, 213] on div at bounding box center [19, 210] width 6 height 6
click at [18, 309] on div at bounding box center [19, 311] width 6 height 6
click at [18, 311] on div at bounding box center [19, 311] width 6 height 6
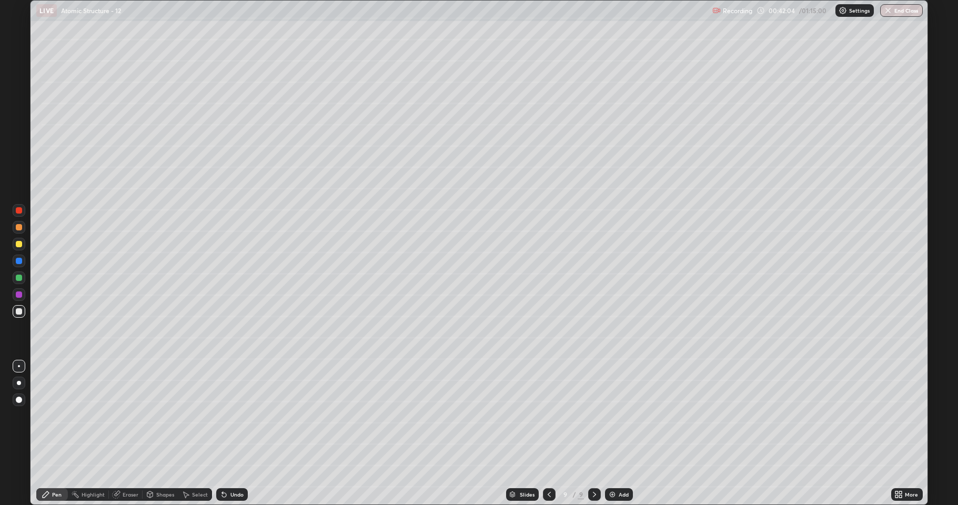
click at [19, 243] on div at bounding box center [19, 244] width 6 height 6
click at [19, 279] on div at bounding box center [19, 277] width 6 height 6
click at [18, 278] on div at bounding box center [19, 277] width 6 height 6
click at [18, 246] on div at bounding box center [19, 244] width 6 height 6
click at [19, 279] on div at bounding box center [19, 277] width 6 height 6
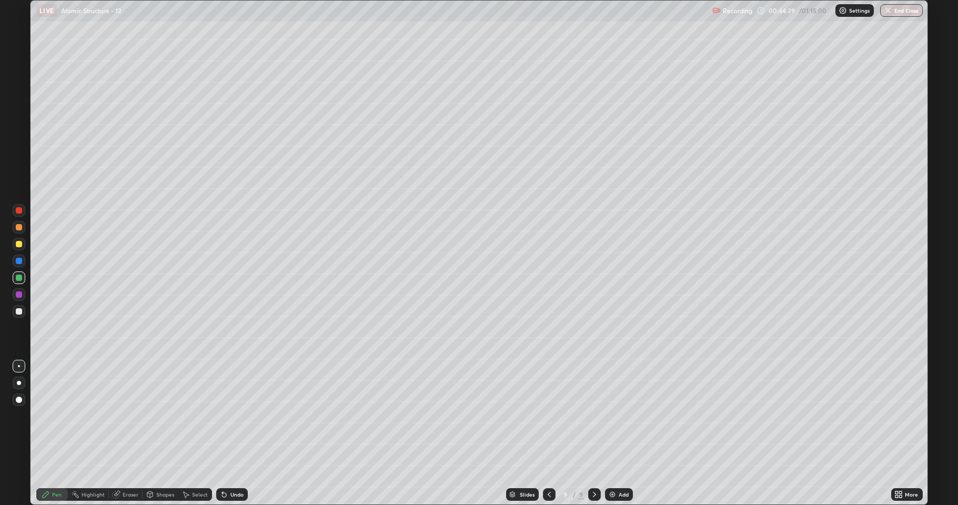
click at [223, 415] on icon at bounding box center [224, 494] width 8 height 8
click at [17, 231] on div at bounding box center [19, 227] width 13 height 13
click at [18, 282] on div at bounding box center [19, 277] width 13 height 13
click at [125, 415] on div "Eraser" at bounding box center [131, 494] width 16 height 5
click at [54, 415] on div "Pen" at bounding box center [56, 494] width 9 height 5
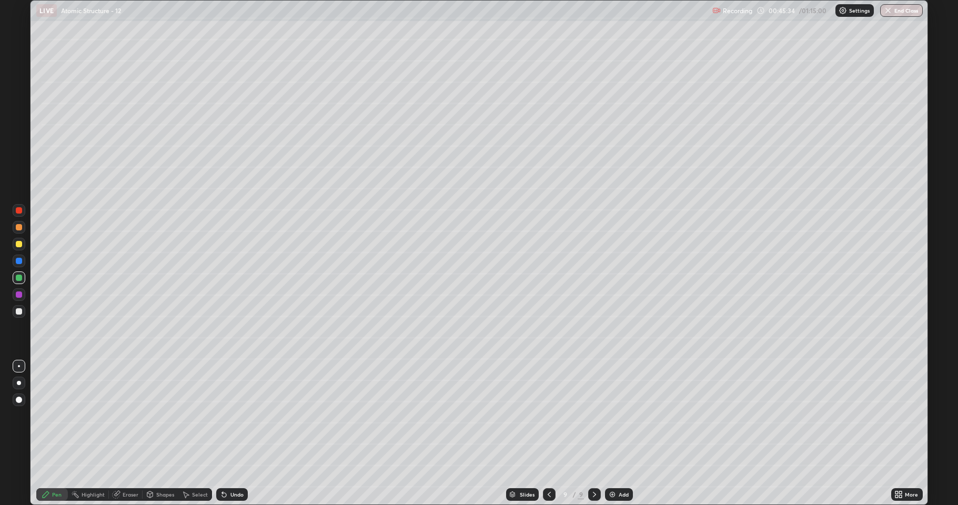
click at [19, 312] on div at bounding box center [19, 311] width 6 height 6
click at [609, 415] on img at bounding box center [612, 494] width 8 height 8
click at [19, 244] on div at bounding box center [19, 244] width 6 height 6
click at [20, 278] on div at bounding box center [19, 277] width 6 height 6
click at [17, 243] on div at bounding box center [19, 244] width 6 height 6
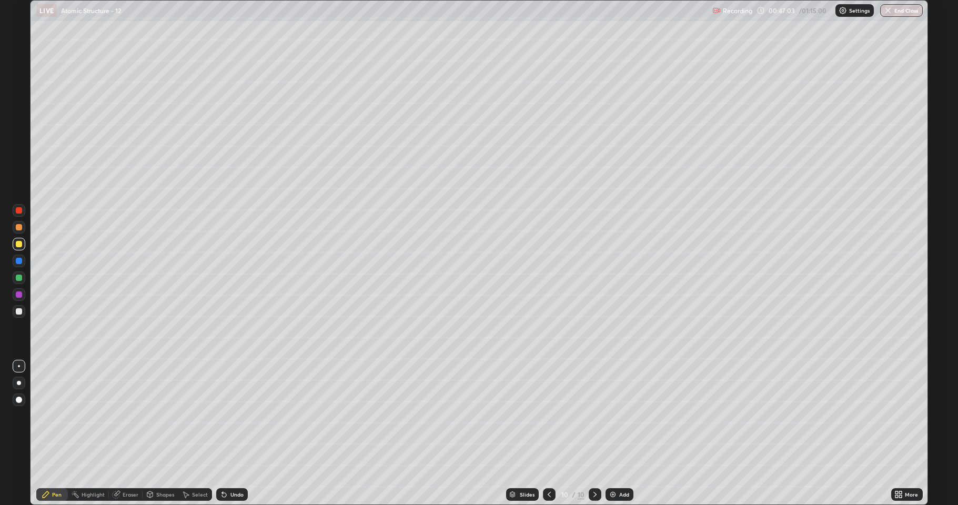
click at [20, 314] on div at bounding box center [19, 311] width 13 height 13
click at [20, 245] on div at bounding box center [19, 244] width 6 height 6
click at [20, 309] on div at bounding box center [19, 311] width 6 height 6
click at [17, 279] on div at bounding box center [19, 277] width 6 height 6
click at [19, 310] on div at bounding box center [19, 311] width 6 height 6
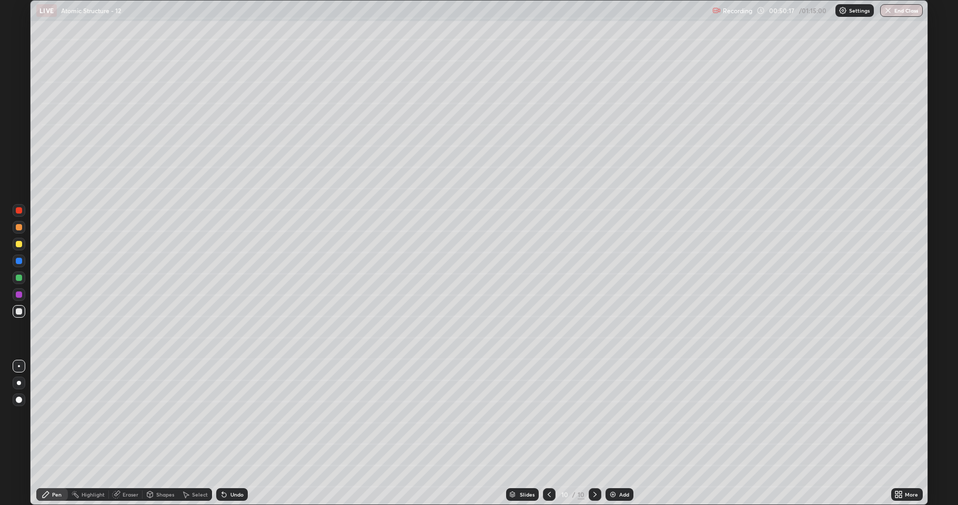
click at [16, 294] on div at bounding box center [19, 294] width 6 height 6
click at [19, 276] on div at bounding box center [19, 277] width 6 height 6
click at [18, 312] on div at bounding box center [19, 311] width 6 height 6
click at [547, 415] on icon at bounding box center [549, 494] width 8 height 8
click at [543, 415] on div at bounding box center [549, 494] width 13 height 13
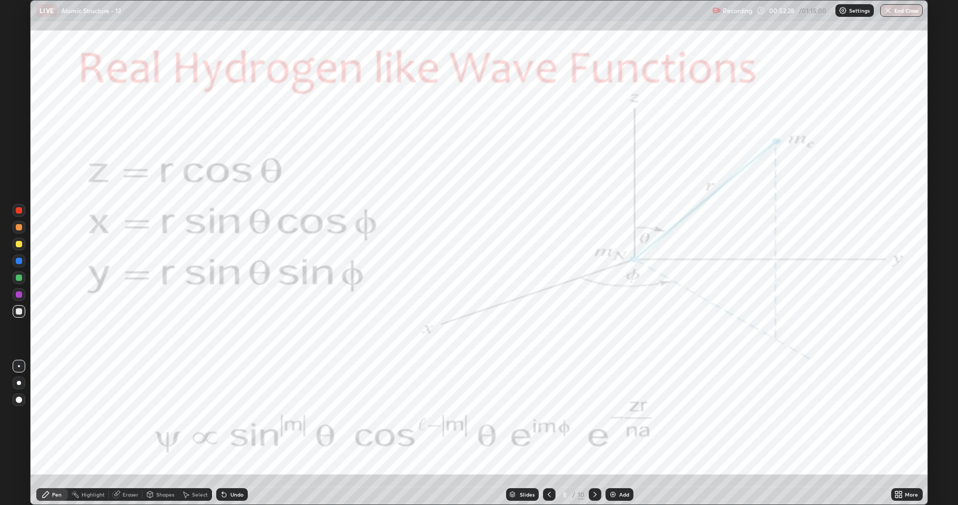
click at [588, 415] on div at bounding box center [594, 494] width 13 height 13
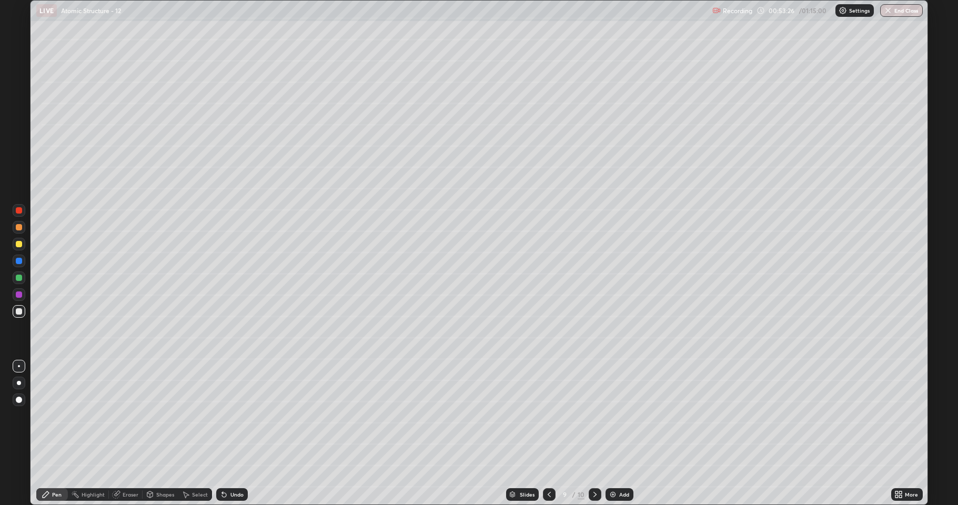
click at [127, 415] on div "Eraser" at bounding box center [131, 494] width 16 height 5
click at [20, 377] on div at bounding box center [19, 383] width 13 height 13
click at [223, 415] on icon at bounding box center [224, 494] width 8 height 8
click at [55, 415] on div "Pen" at bounding box center [56, 494] width 9 height 5
click at [19, 382] on div at bounding box center [19, 383] width 4 height 4
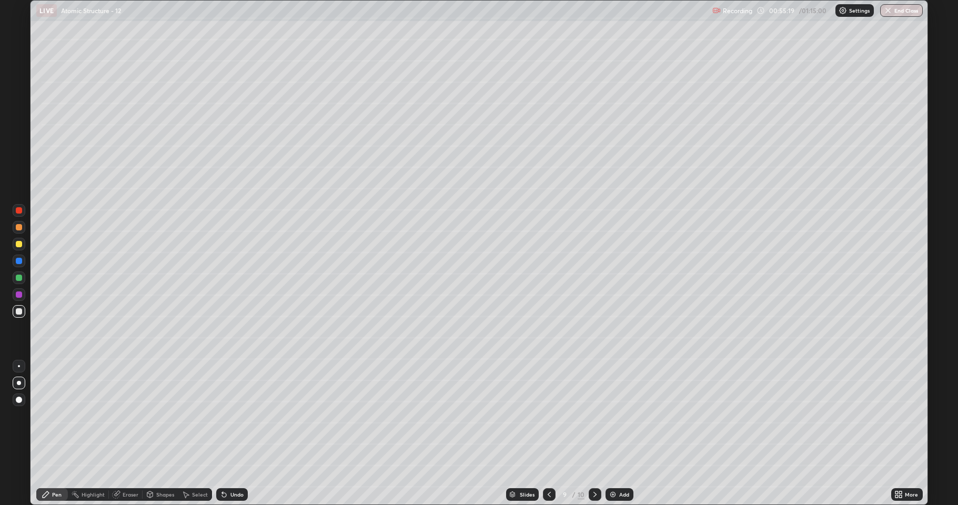
click at [129, 415] on div "Eraser" at bounding box center [131, 494] width 16 height 5
click at [56, 415] on div "Pen" at bounding box center [56, 494] width 9 height 5
click at [17, 295] on div at bounding box center [19, 294] width 6 height 6
click at [18, 310] on div at bounding box center [19, 311] width 6 height 6
click at [897, 415] on icon at bounding box center [896, 492] width 3 height 3
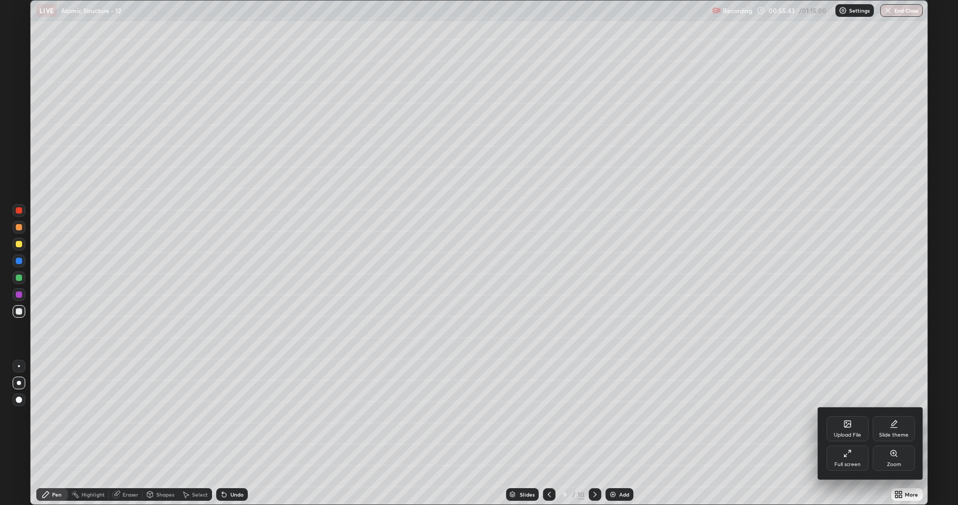
click at [841, 415] on div "Full screen" at bounding box center [847, 457] width 42 height 25
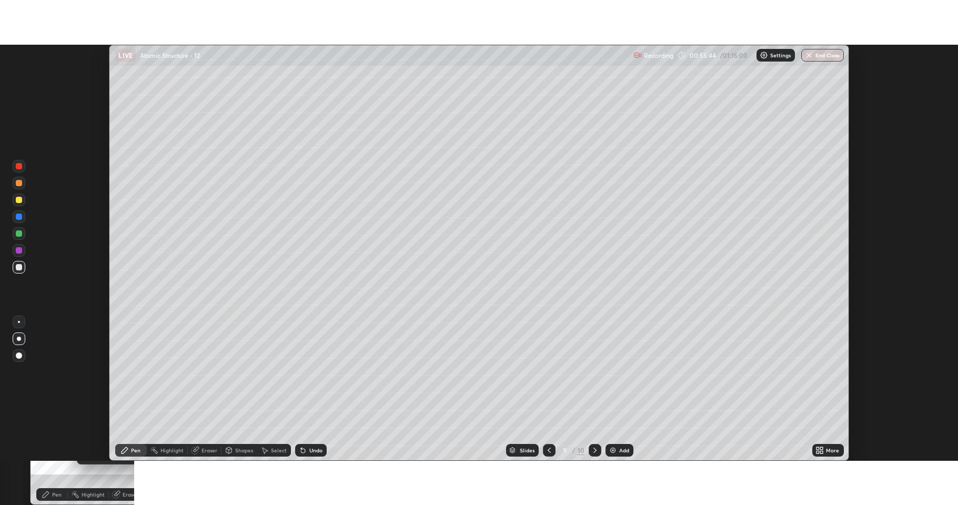
scroll to position [52170, 51628]
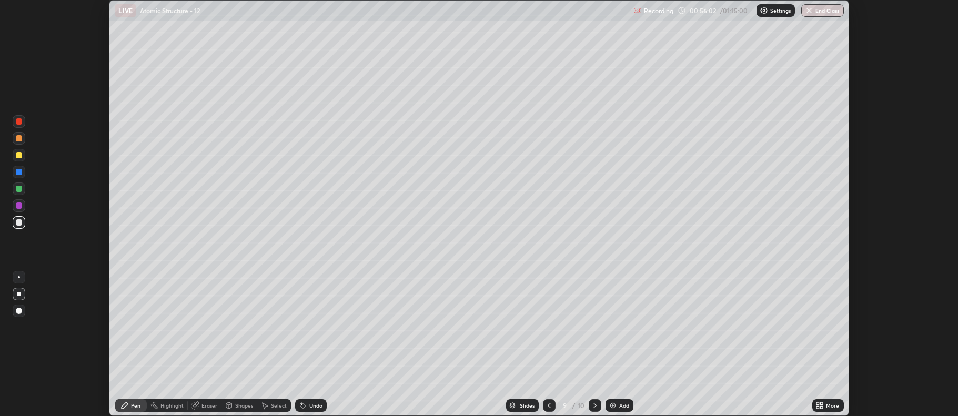
click at [822, 403] on icon at bounding box center [821, 403] width 3 height 3
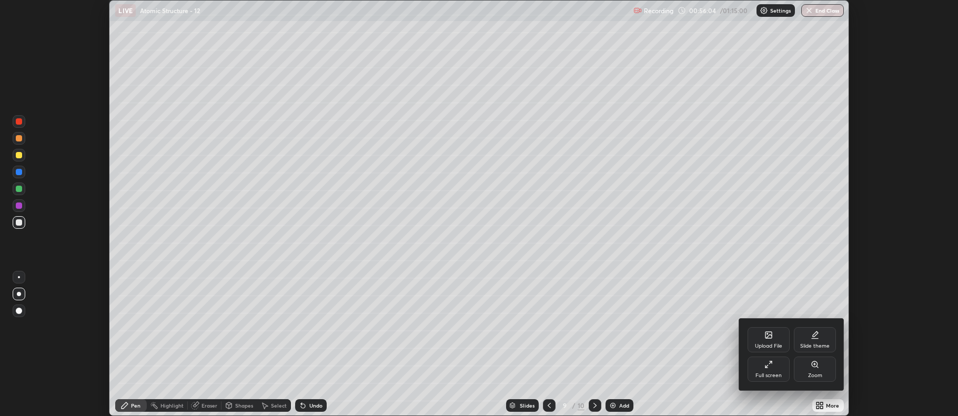
click at [784, 367] on div "Full screen" at bounding box center [768, 369] width 42 height 25
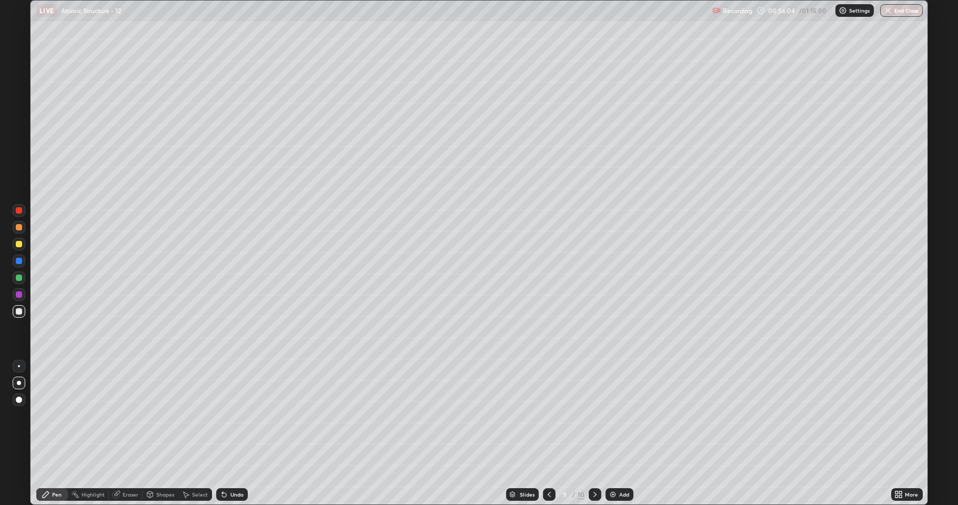
scroll to position [505, 958]
click at [157, 415] on div "Shapes" at bounding box center [165, 494] width 18 height 5
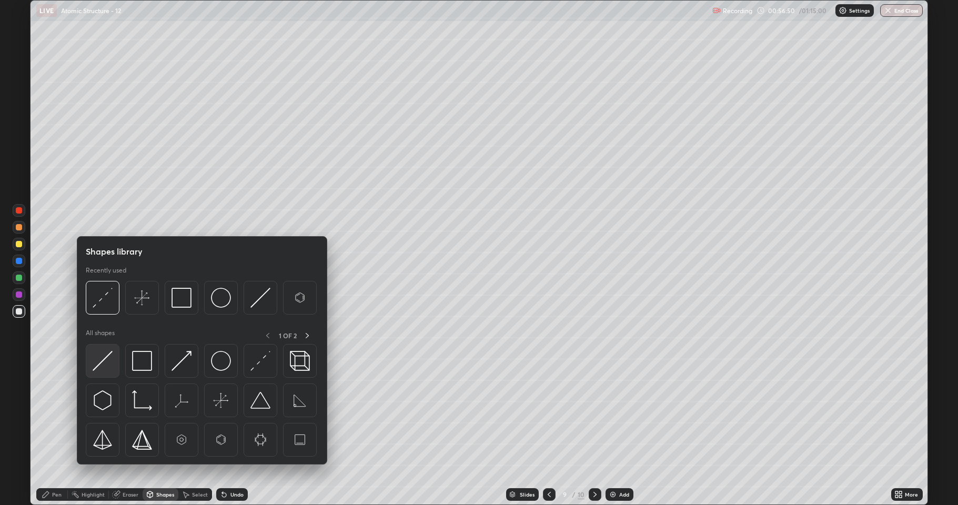
click at [102, 363] on img at bounding box center [103, 361] width 20 height 20
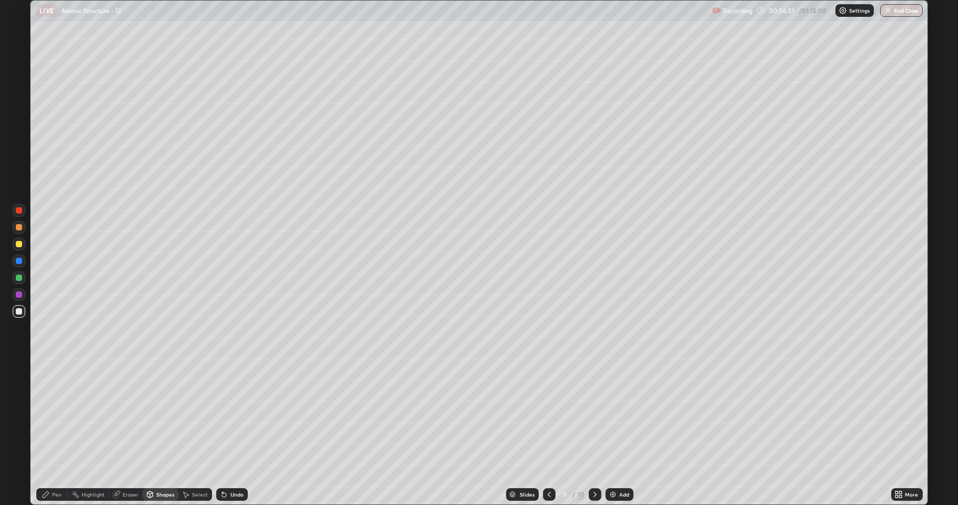
click at [17, 294] on div at bounding box center [19, 294] width 6 height 6
click at [593, 415] on icon at bounding box center [594, 494] width 3 height 5
click at [19, 277] on div at bounding box center [19, 277] width 6 height 6
click at [18, 297] on div at bounding box center [19, 294] width 6 height 6
click at [48, 415] on icon at bounding box center [46, 494] width 6 height 6
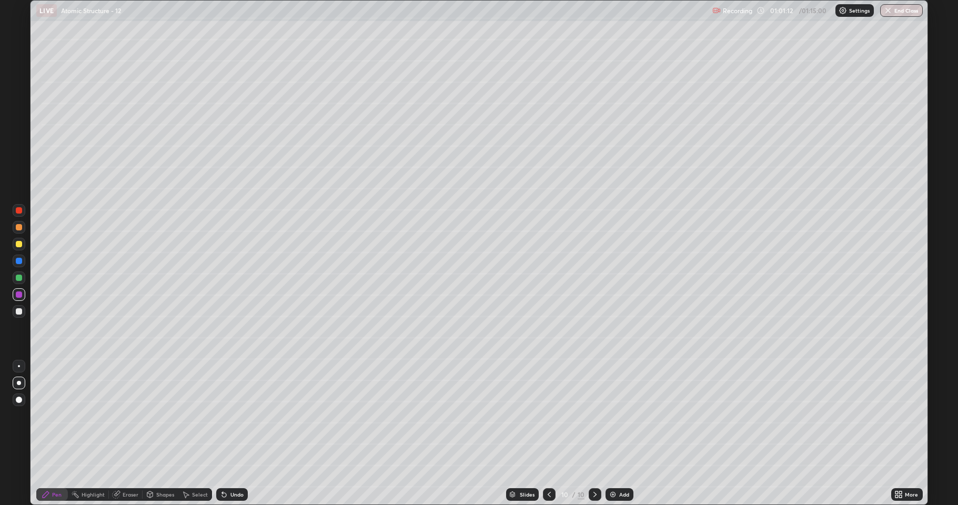
click at [610, 415] on img at bounding box center [612, 494] width 8 height 8
click at [19, 312] on div at bounding box center [19, 311] width 6 height 6
click at [18, 312] on div at bounding box center [19, 311] width 6 height 6
click at [18, 246] on div at bounding box center [19, 244] width 6 height 6
click at [19, 279] on div at bounding box center [19, 277] width 6 height 6
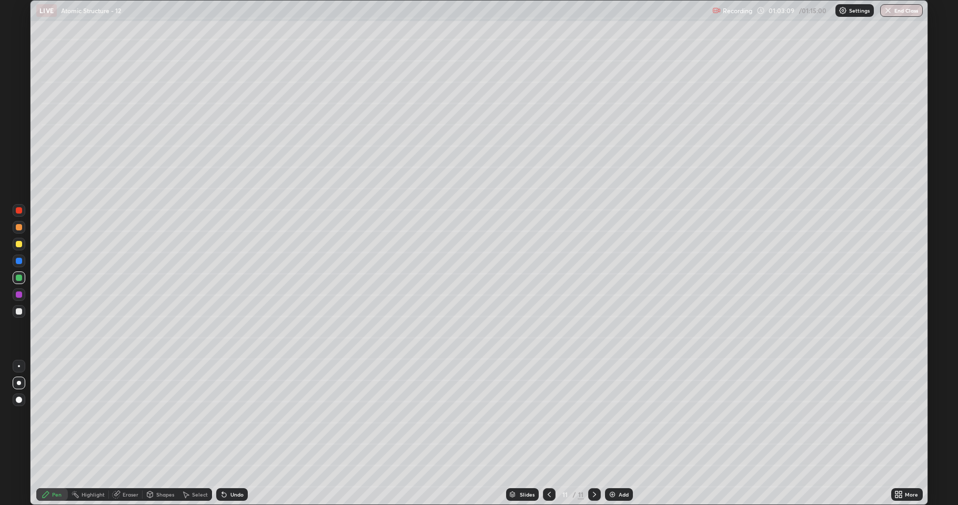
click at [167, 415] on div "Shapes" at bounding box center [165, 494] width 18 height 5
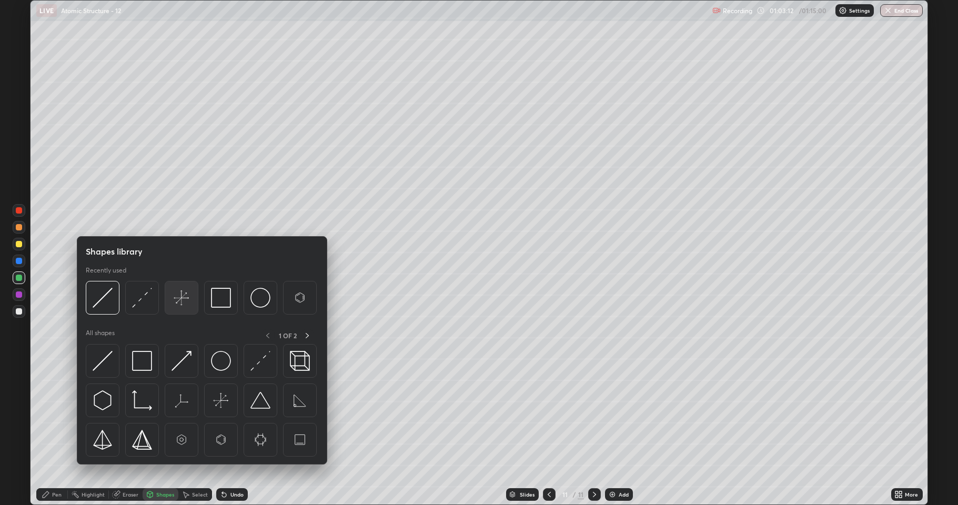
click at [187, 308] on div at bounding box center [182, 298] width 34 height 34
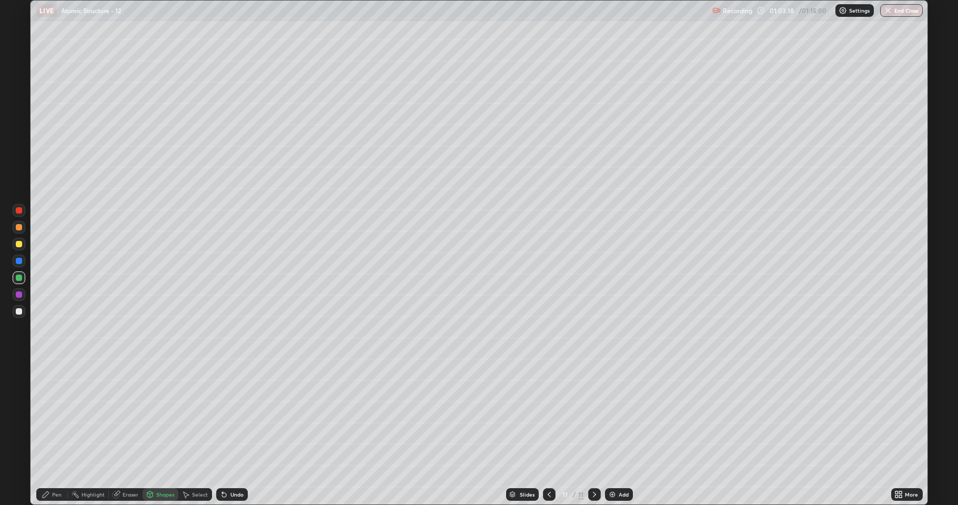
click at [205, 415] on div "Select" at bounding box center [195, 494] width 34 height 13
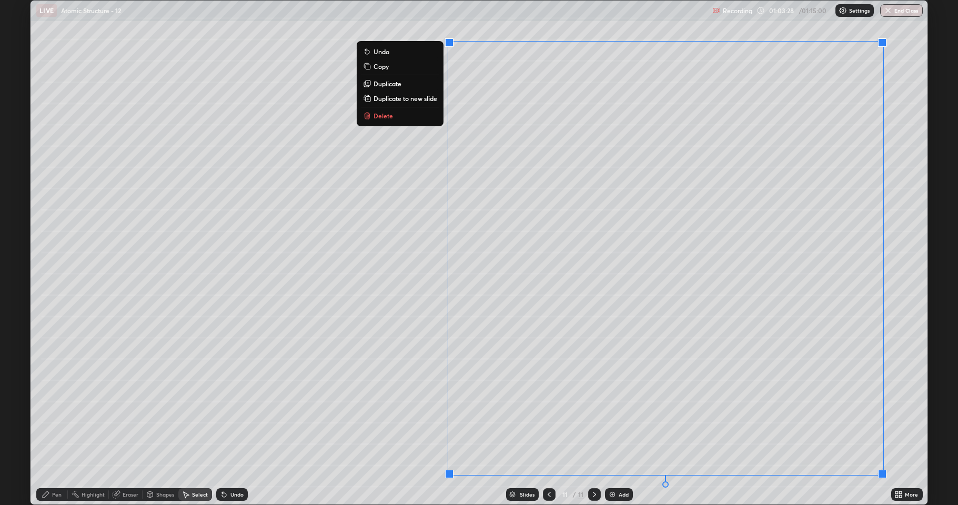
click at [350, 380] on div "0 ° Undo Copy Duplicate Duplicate to new slide Delete" at bounding box center [478, 253] width 897 height 504
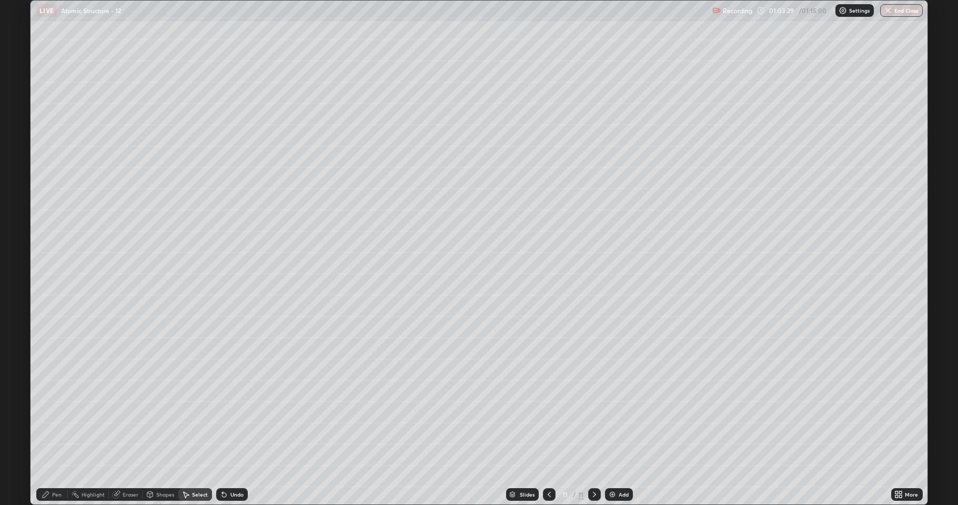
click at [130, 415] on div "Eraser" at bounding box center [131, 494] width 16 height 5
click at [50, 415] on div "Pen" at bounding box center [52, 494] width 32 height 13
click at [19, 245] on div at bounding box center [19, 244] width 6 height 6
click at [21, 297] on div at bounding box center [19, 294] width 6 height 6
click at [18, 258] on div at bounding box center [19, 261] width 6 height 6
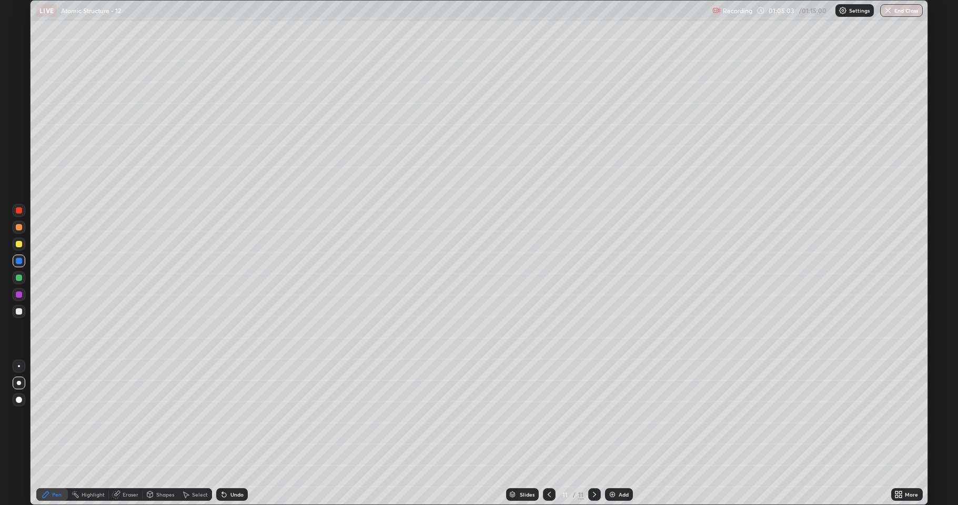
click at [21, 294] on div at bounding box center [19, 294] width 6 height 6
click at [19, 366] on div at bounding box center [19, 366] width 2 height 2
click at [19, 297] on div at bounding box center [19, 294] width 6 height 6
click at [19, 245] on div at bounding box center [19, 244] width 6 height 6
click at [18, 280] on div at bounding box center [19, 277] width 6 height 6
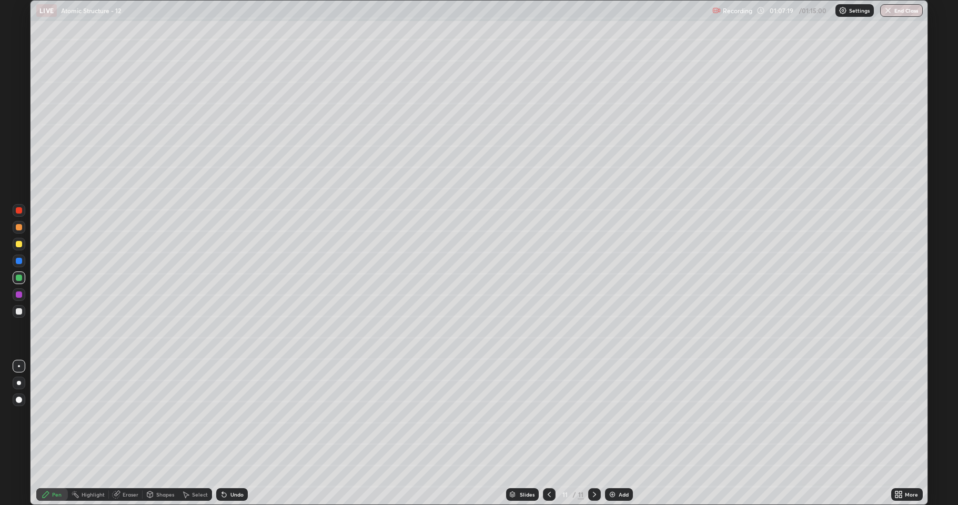
click at [21, 313] on div at bounding box center [19, 311] width 6 height 6
click at [232, 415] on div "Undo" at bounding box center [236, 494] width 13 height 5
click at [19, 294] on div at bounding box center [19, 294] width 6 height 6
click at [19, 278] on div at bounding box center [19, 277] width 6 height 6
click at [130, 415] on div "Eraser" at bounding box center [131, 494] width 16 height 5
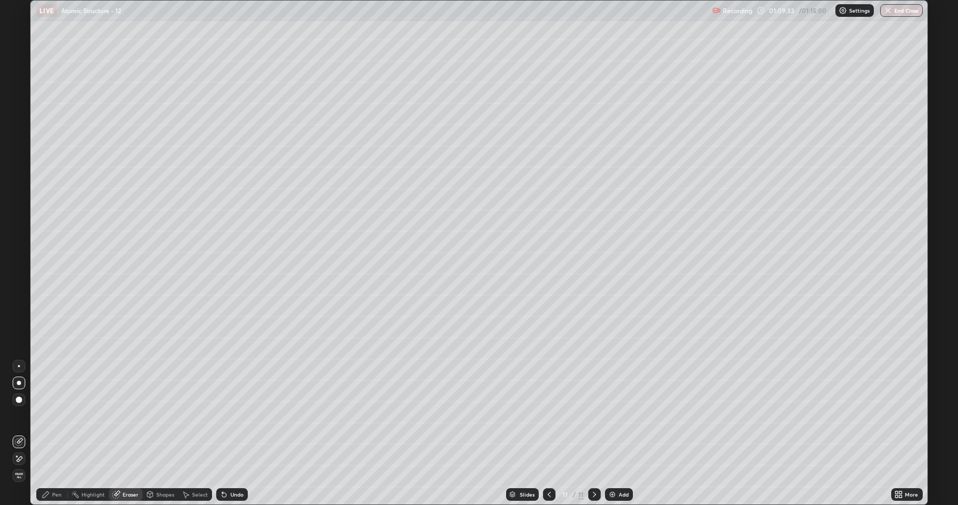
click at [46, 415] on icon at bounding box center [46, 494] width 8 height 8
click at [17, 311] on div at bounding box center [19, 311] width 6 height 6
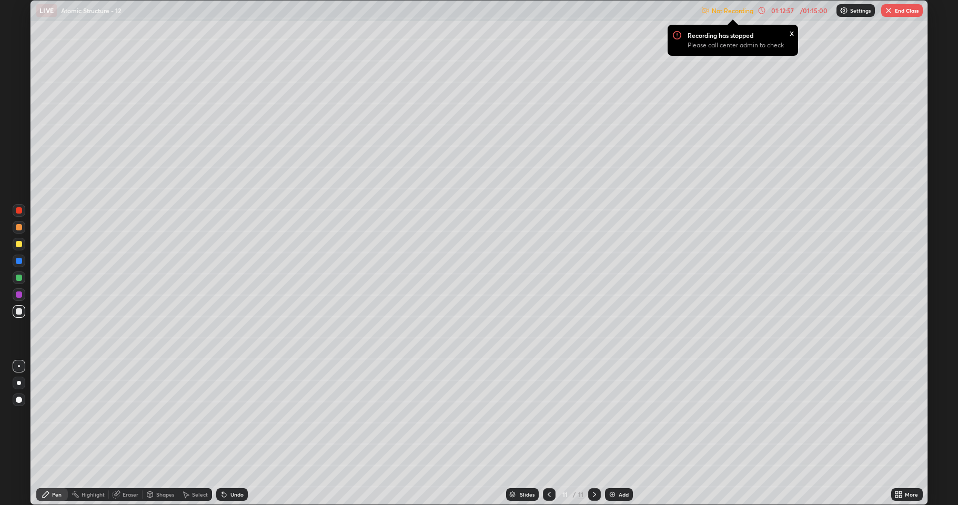
click at [903, 12] on button "End Class" at bounding box center [902, 10] width 42 height 13
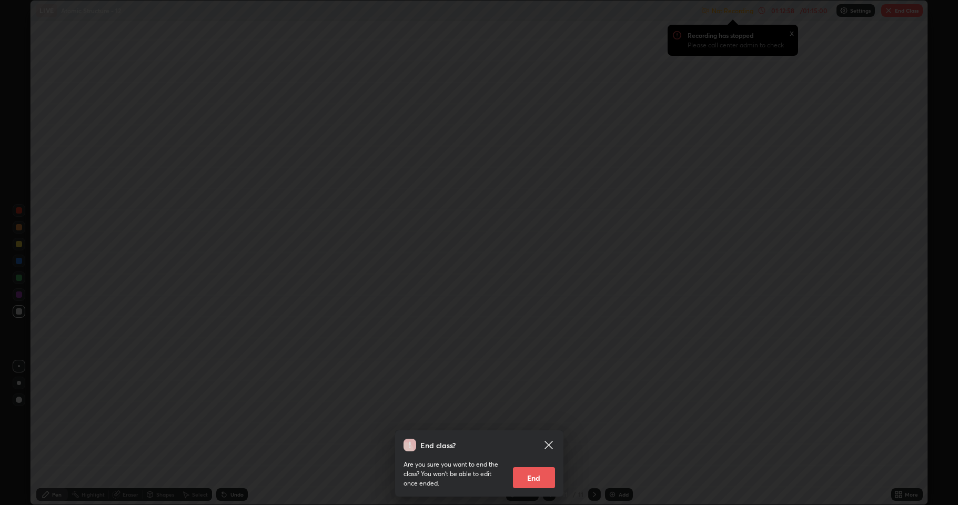
click at [542, 415] on div "End class? Are you sure you want to end the class? You won’t be able to edit on…" at bounding box center [479, 463] width 168 height 66
click at [534, 415] on button "End" at bounding box center [534, 477] width 42 height 21
